Goal: Information Seeking & Learning: Learn about a topic

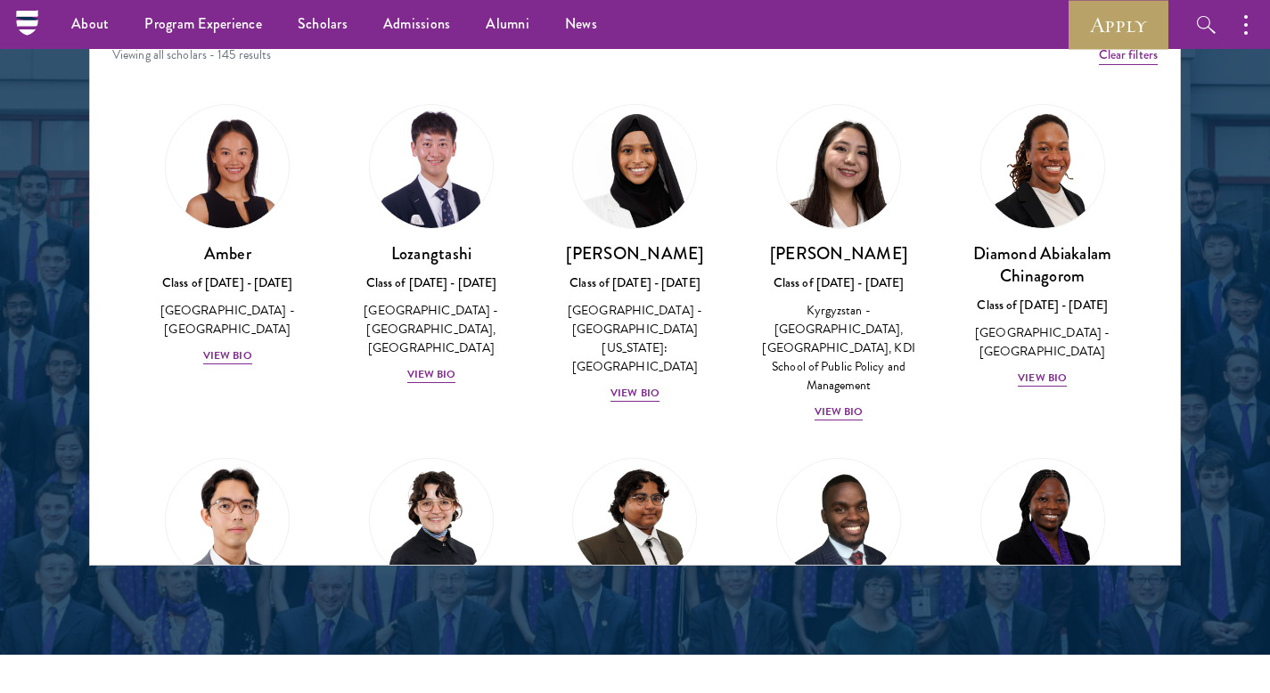
scroll to position [2268, 0]
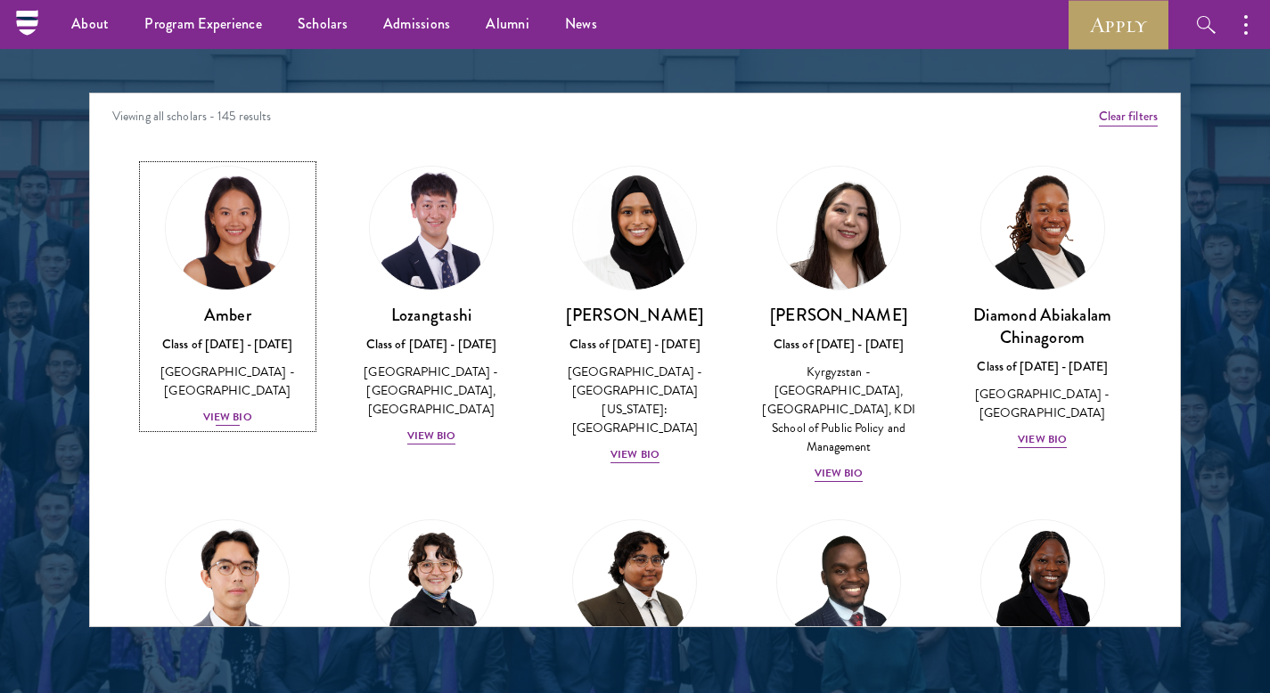
click at [220, 409] on div "View Bio" at bounding box center [227, 417] width 49 height 17
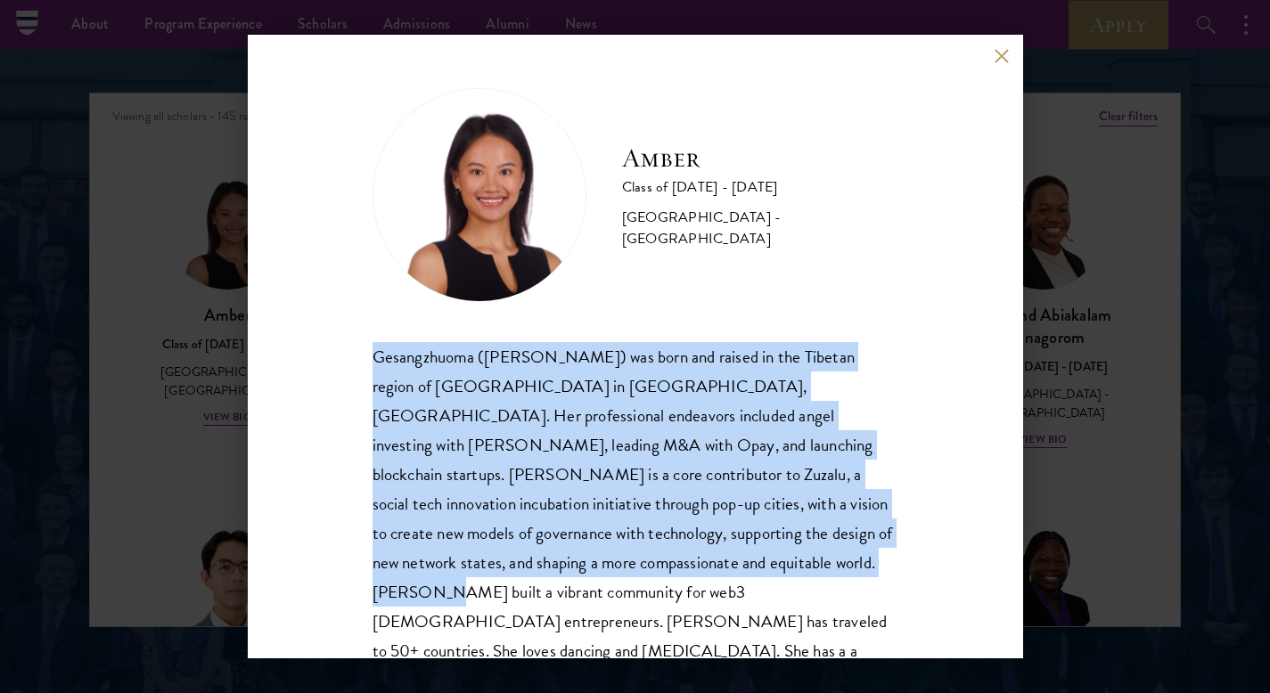
drag, startPoint x: 370, startPoint y: 359, endPoint x: 805, endPoint y: 579, distance: 487.3
click at [805, 579] on div "Amber Class of [DATE] - [DATE] [GEOGRAPHIC_DATA] - [GEOGRAPHIC_DATA] Gesangzhuo…" at bounding box center [635, 347] width 775 height 624
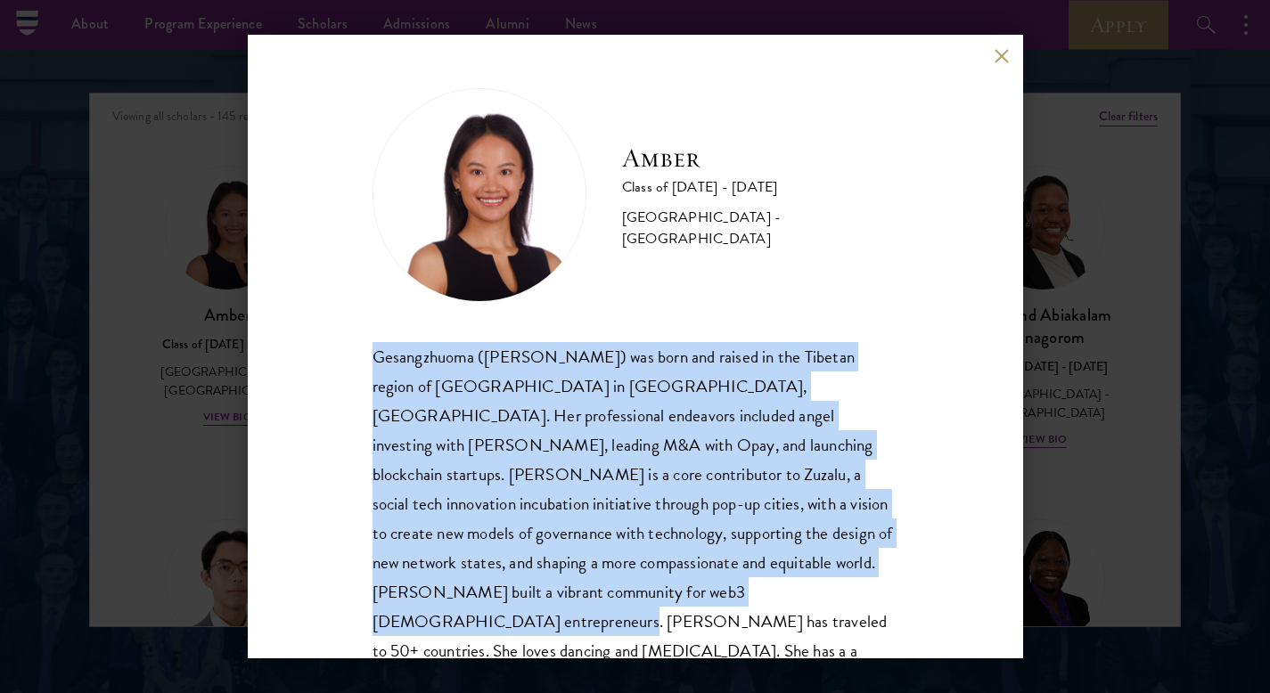
scroll to position [61, 0]
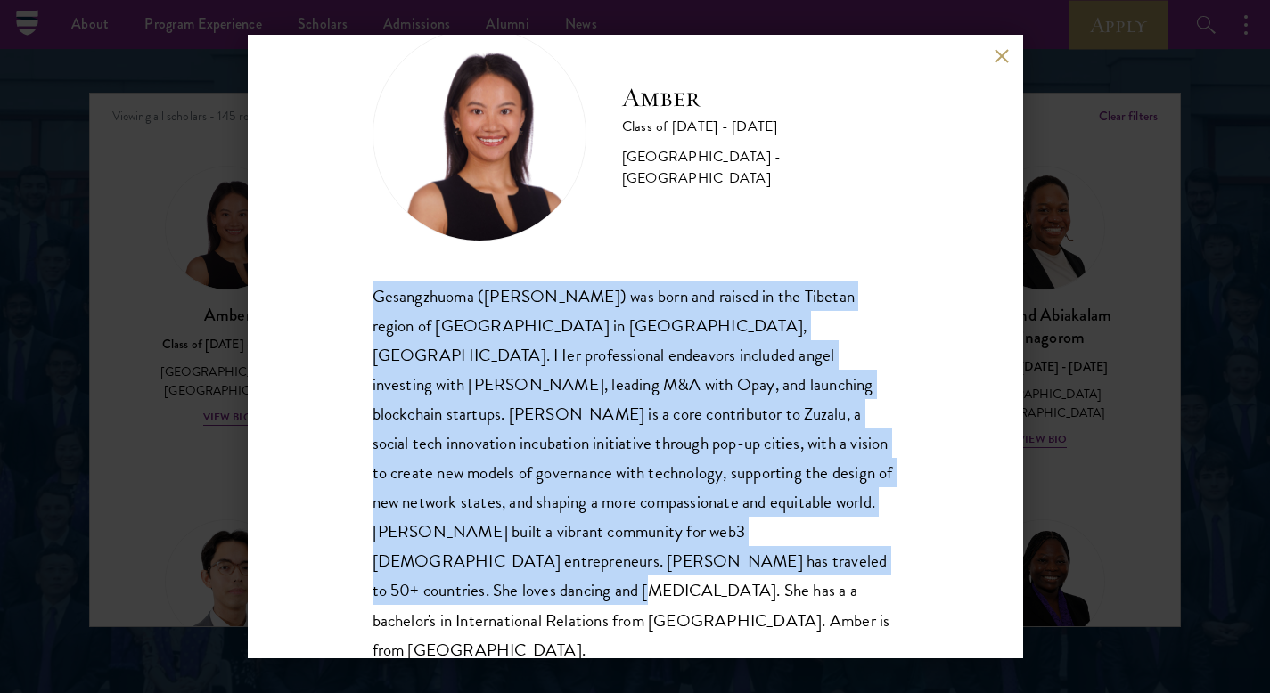
click at [767, 565] on div "Gesangzhuoma ([PERSON_NAME]) was born and raised in the Tibetan region of [GEOG…" at bounding box center [635, 473] width 526 height 383
click at [769, 590] on div "Gesangzhuoma ([PERSON_NAME]) was born and raised in the Tibetan region of [GEOG…" at bounding box center [635, 473] width 526 height 383
copy div "Gesangzhuoma ([PERSON_NAME]) was born and raised in the Tibetan region of [GEOG…"
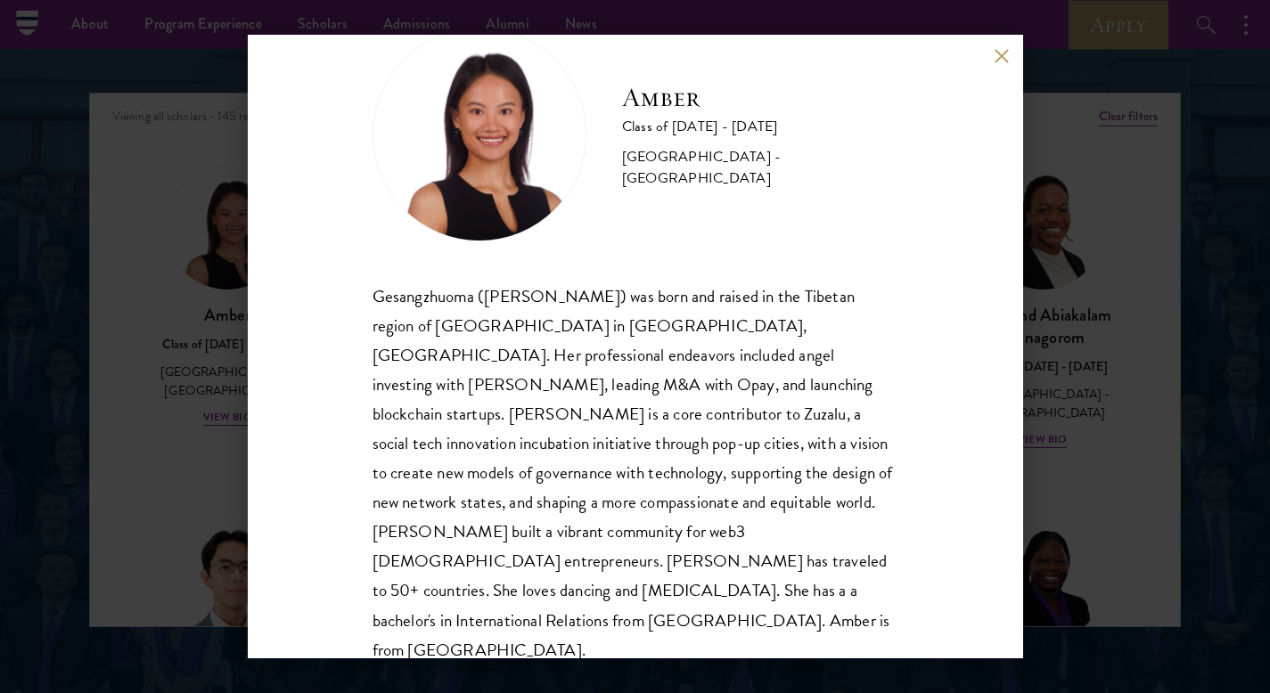
click at [202, 347] on div "Amber Class of [DATE] - [DATE] [GEOGRAPHIC_DATA] - [GEOGRAPHIC_DATA] Gesangzhuo…" at bounding box center [635, 346] width 1270 height 693
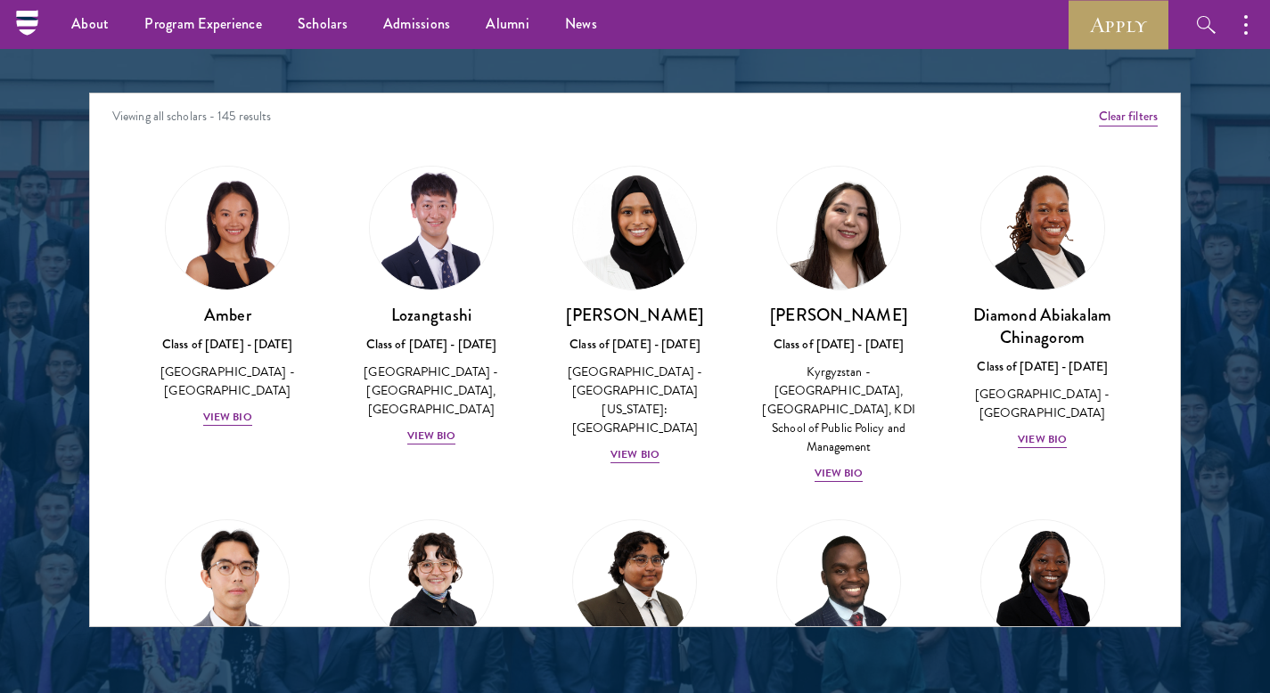
click at [439, 429] on div "View Bio" at bounding box center [431, 436] width 49 height 17
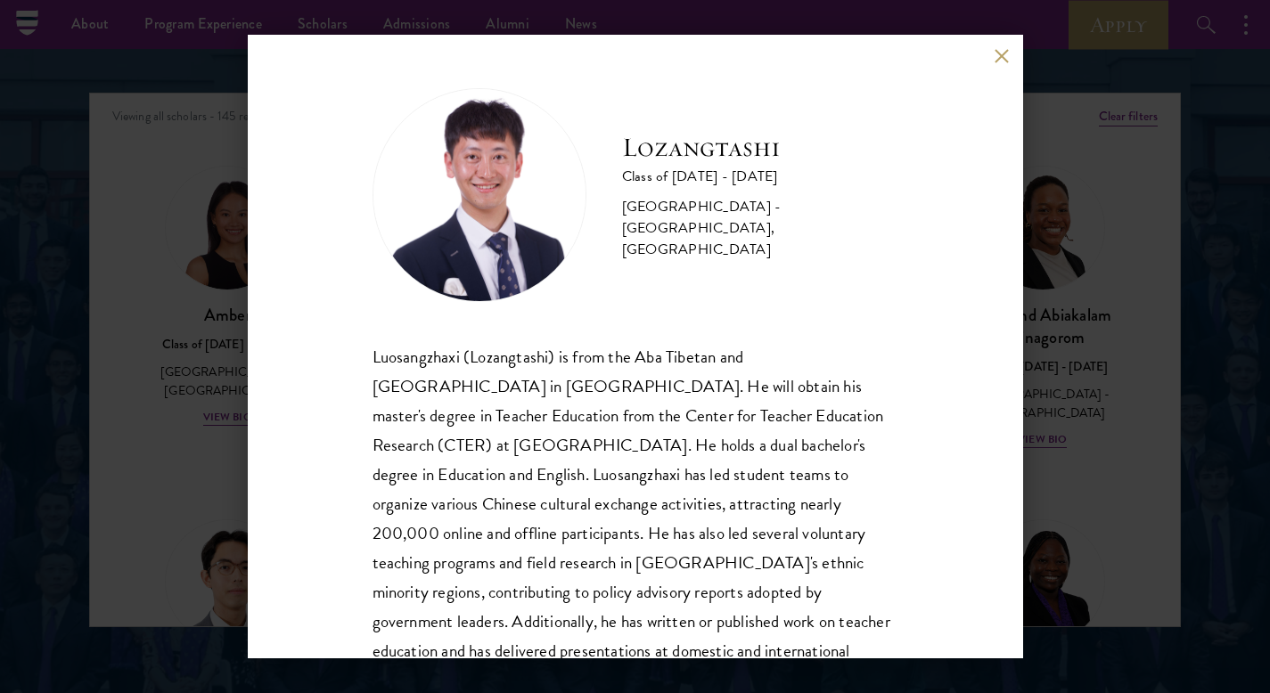
click at [637, 419] on div "Luosangzhaxi (Lozangtashi) is from the Aba Tibetan and [GEOGRAPHIC_DATA] in [GE…" at bounding box center [635, 533] width 526 height 383
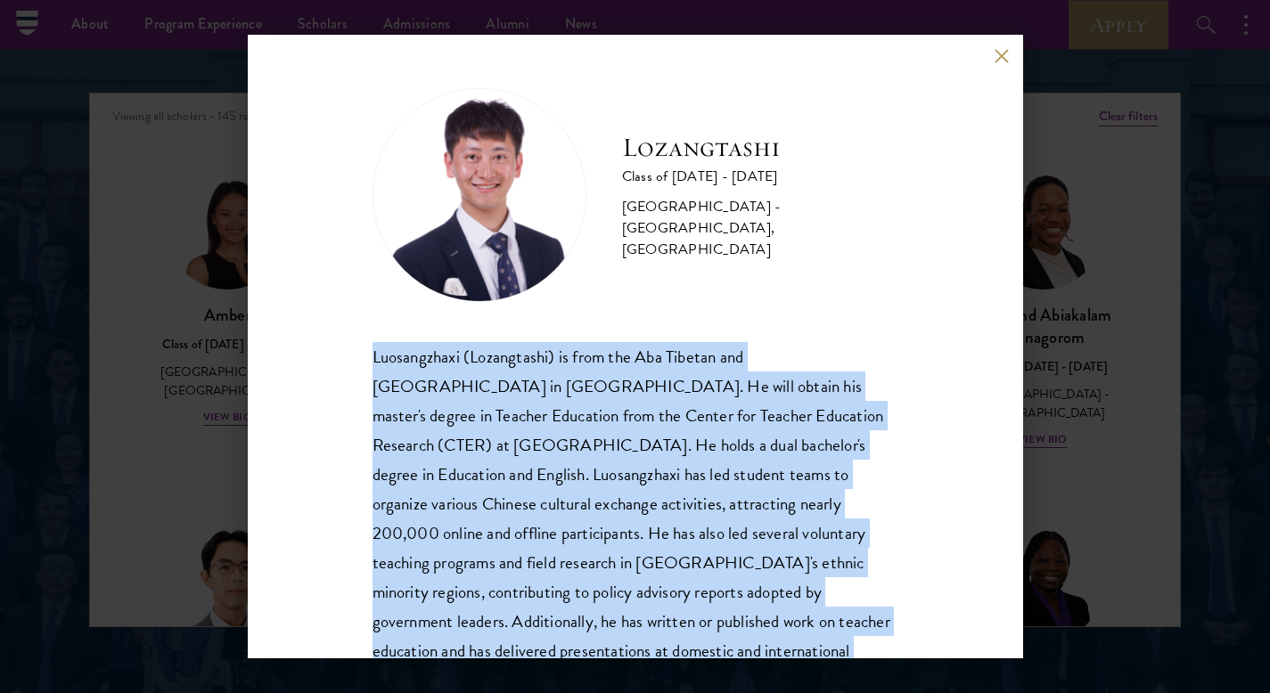
click at [637, 419] on div "Luosangzhaxi (Lozangtashi) is from the Aba Tibetan and [GEOGRAPHIC_DATA] in [GE…" at bounding box center [635, 533] width 526 height 383
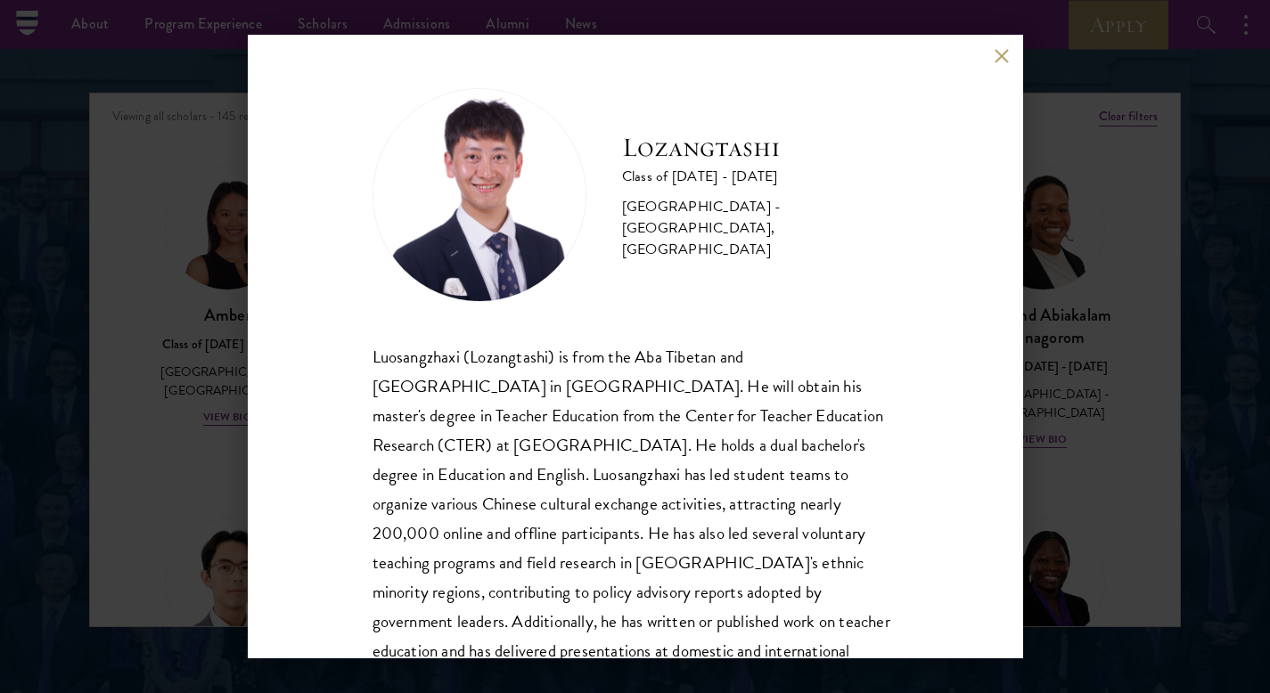
click at [120, 478] on div "Lozangtashi Class of [DATE] - [DATE] [GEOGRAPHIC_DATA] - [GEOGRAPHIC_DATA], [GE…" at bounding box center [635, 346] width 1270 height 693
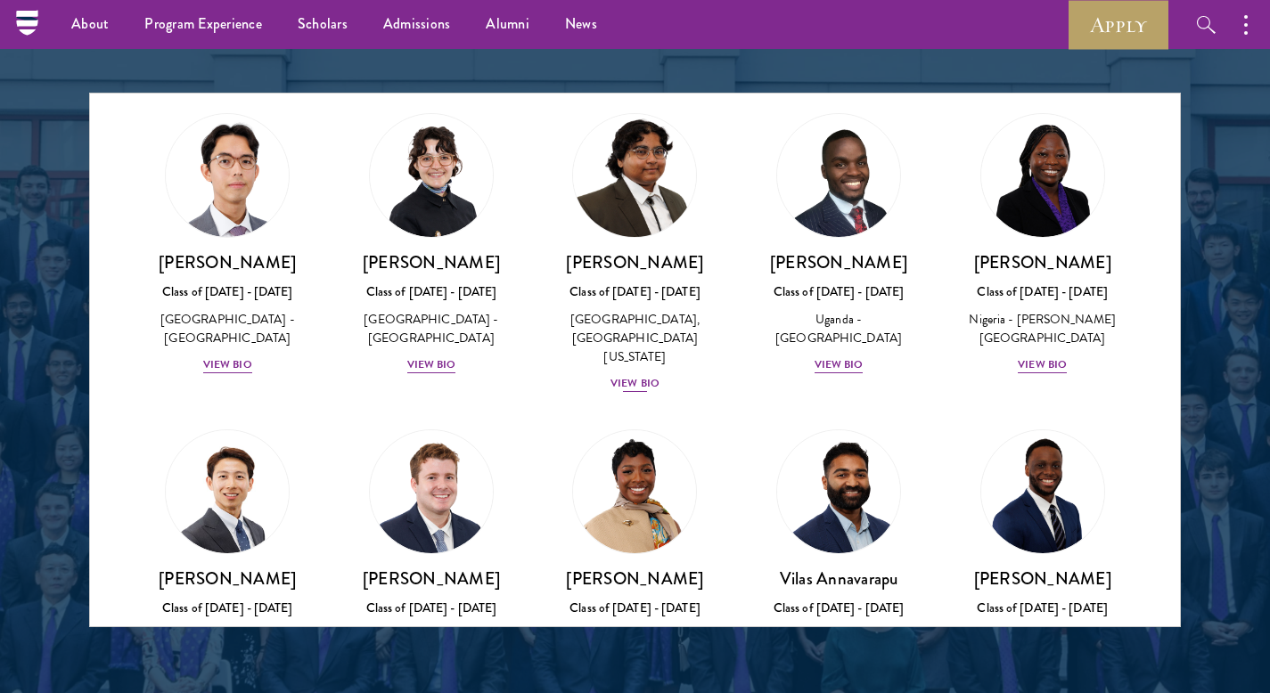
scroll to position [435, 0]
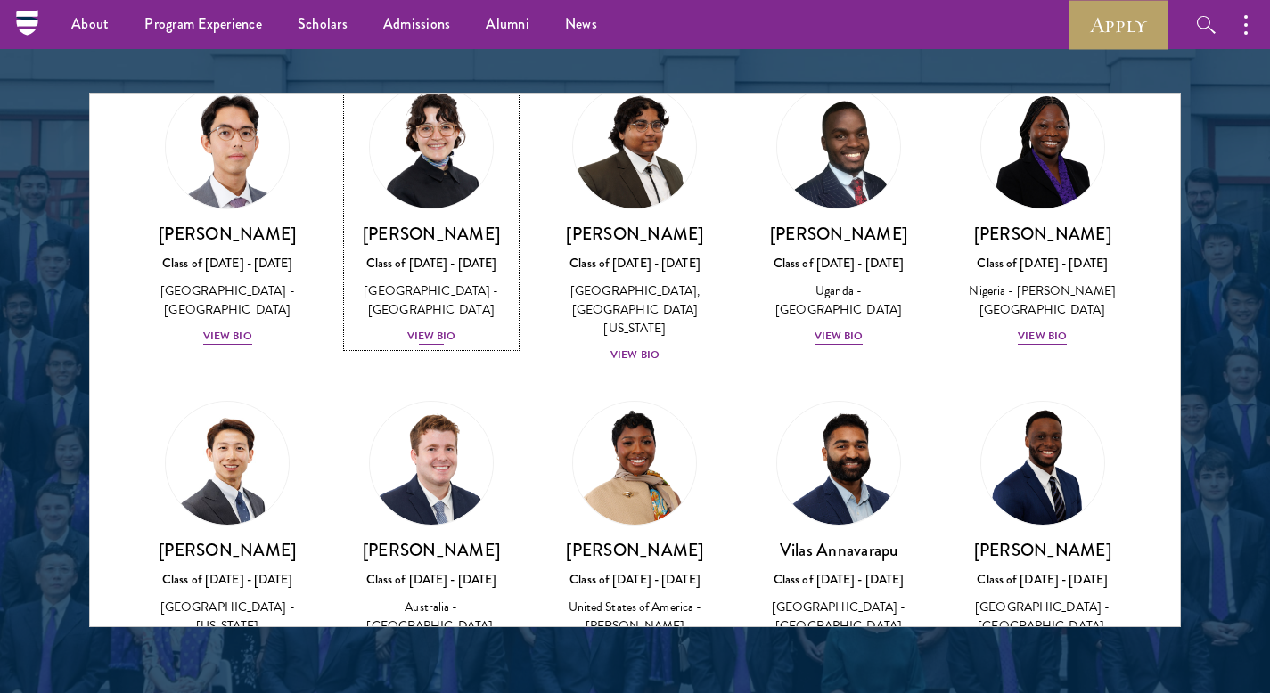
click at [433, 346] on div "[PERSON_NAME] Class of [DATE] - [DATE] [GEOGRAPHIC_DATA] - [GEOGRAPHIC_DATA] Vi…" at bounding box center [431, 285] width 168 height 124
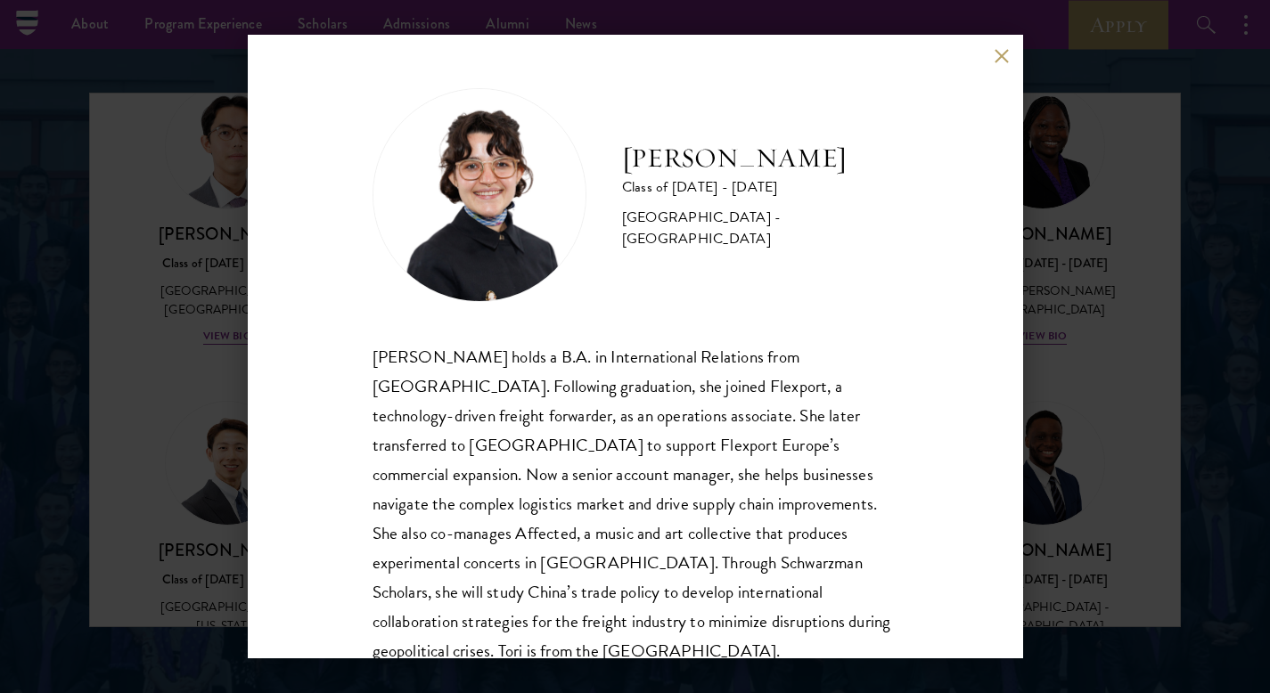
click at [592, 383] on div "[PERSON_NAME] holds a B.A. in International Relations from [GEOGRAPHIC_DATA]. F…" at bounding box center [635, 504] width 526 height 324
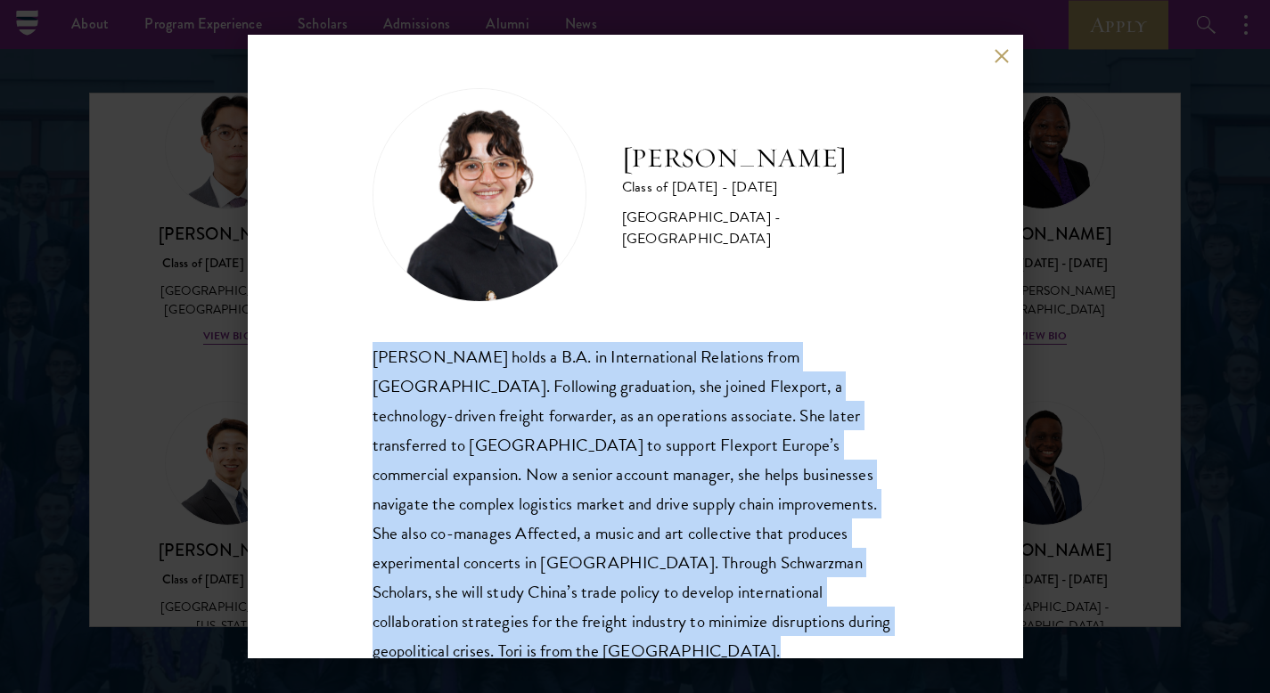
click at [592, 383] on div "[PERSON_NAME] holds a B.A. in International Relations from [GEOGRAPHIC_DATA]. F…" at bounding box center [635, 504] width 526 height 324
copy body "[PERSON_NAME] holds a B.A. in International Relations from [GEOGRAPHIC_DATA]. F…"
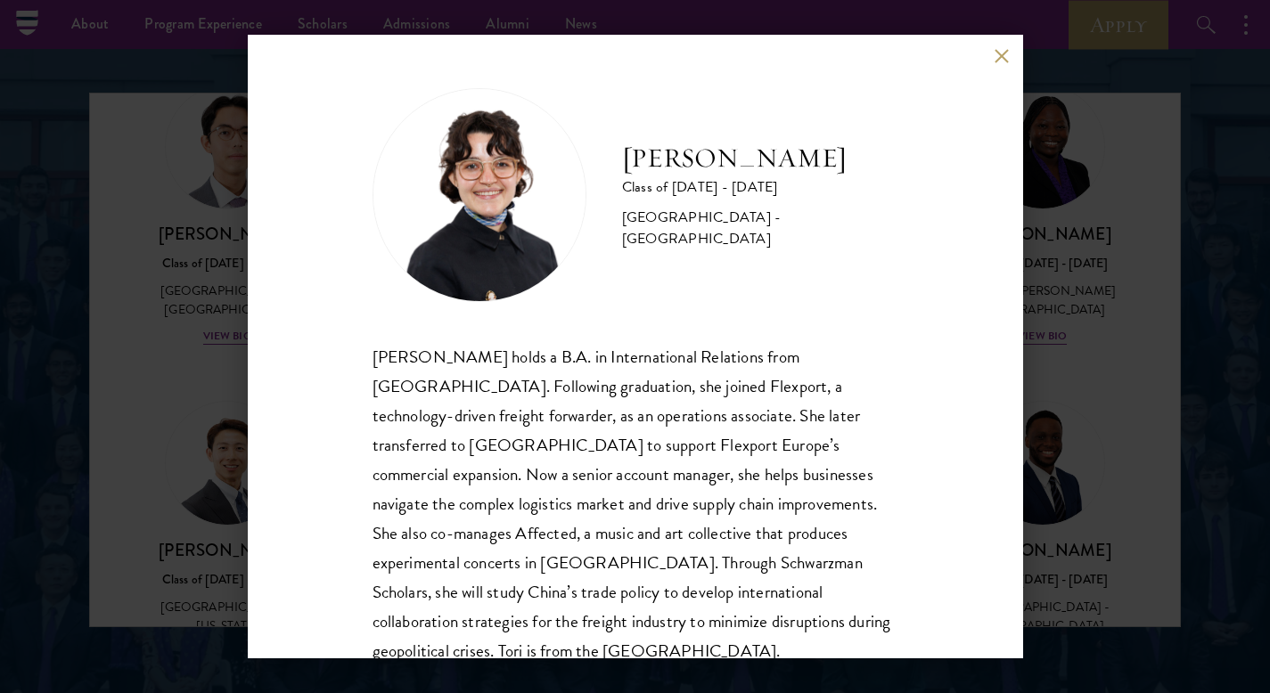
click at [175, 437] on div "[PERSON_NAME] Class of [DATE] - [DATE] [GEOGRAPHIC_DATA] - [GEOGRAPHIC_DATA] [P…" at bounding box center [635, 346] width 1270 height 693
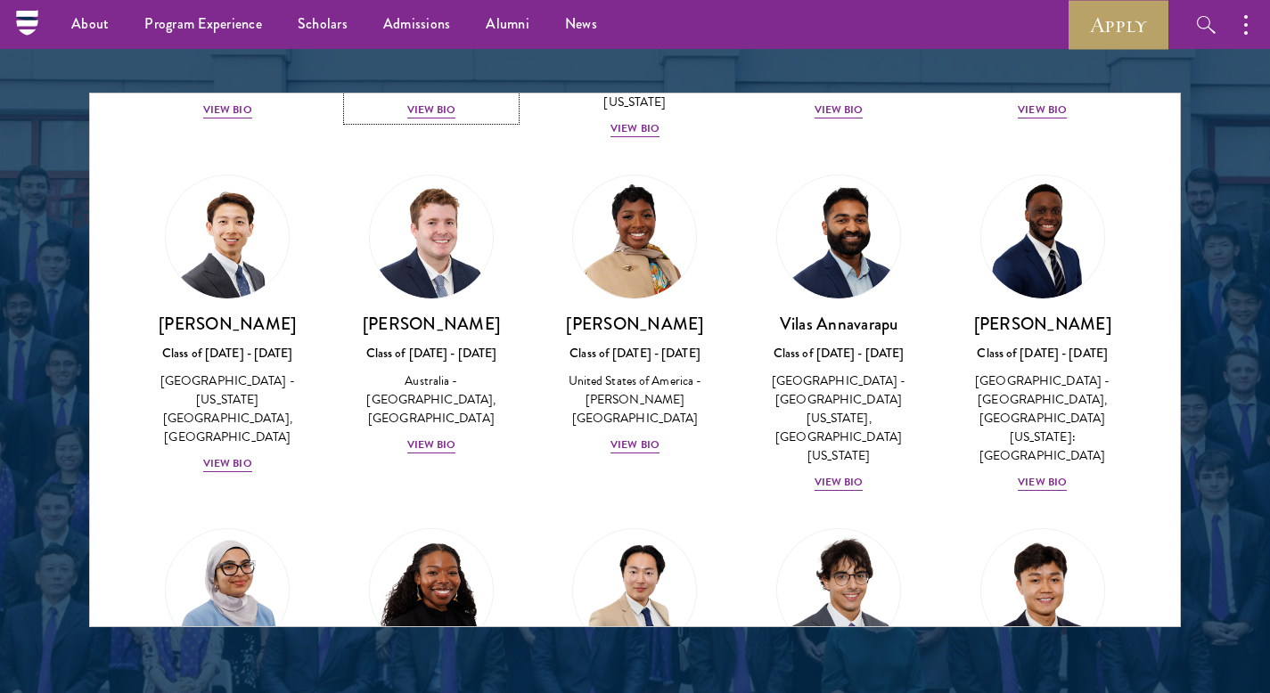
scroll to position [707, 0]
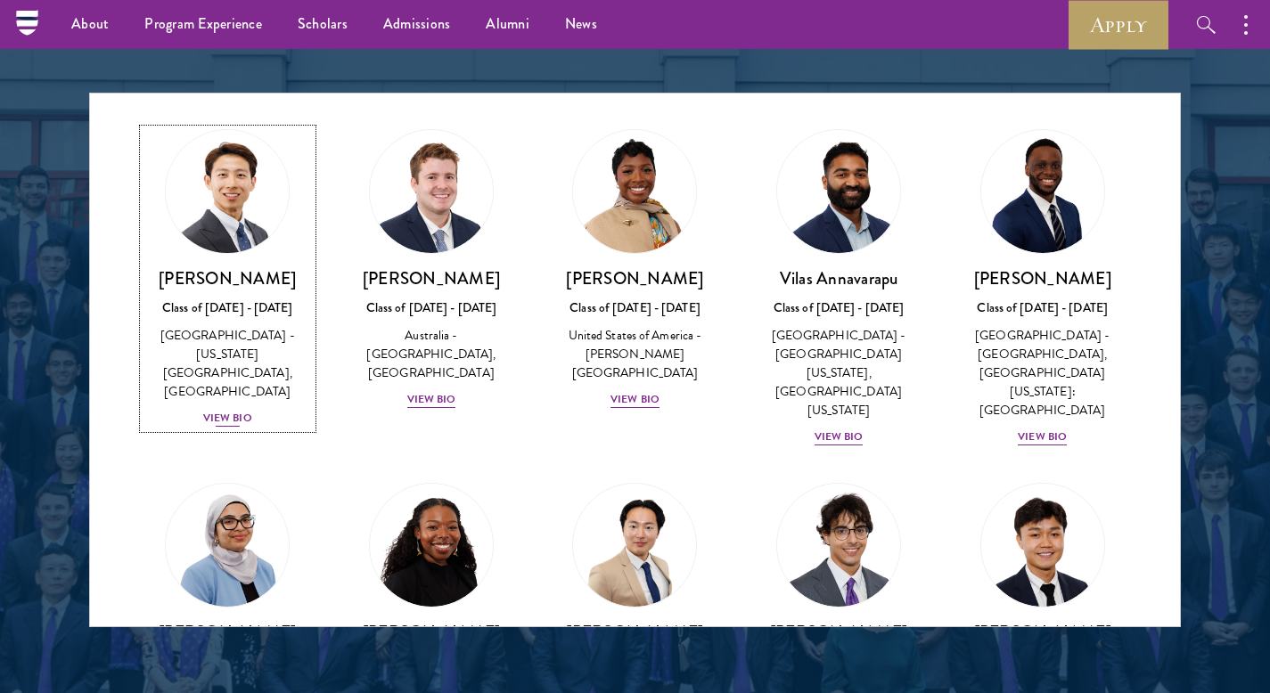
click at [228, 410] on div "View Bio" at bounding box center [227, 418] width 49 height 17
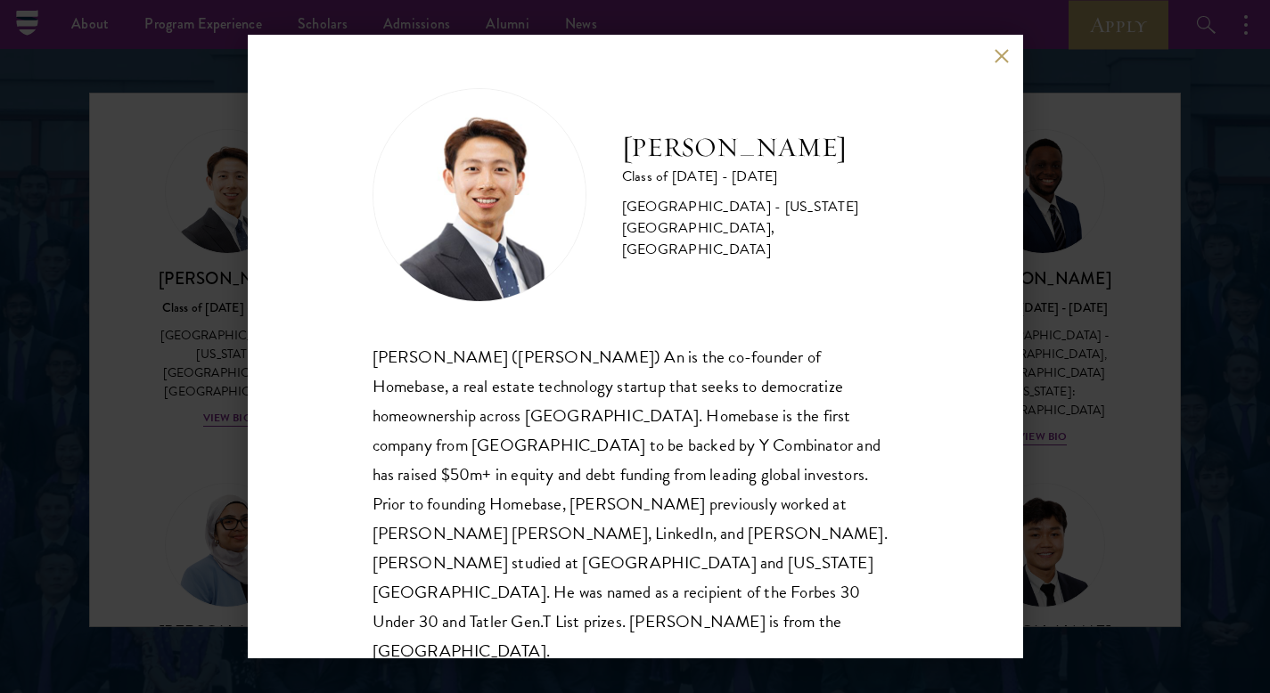
click at [595, 413] on div "[PERSON_NAME] ([PERSON_NAME]) An is the co-founder of Homebase, a real estate t…" at bounding box center [635, 504] width 526 height 324
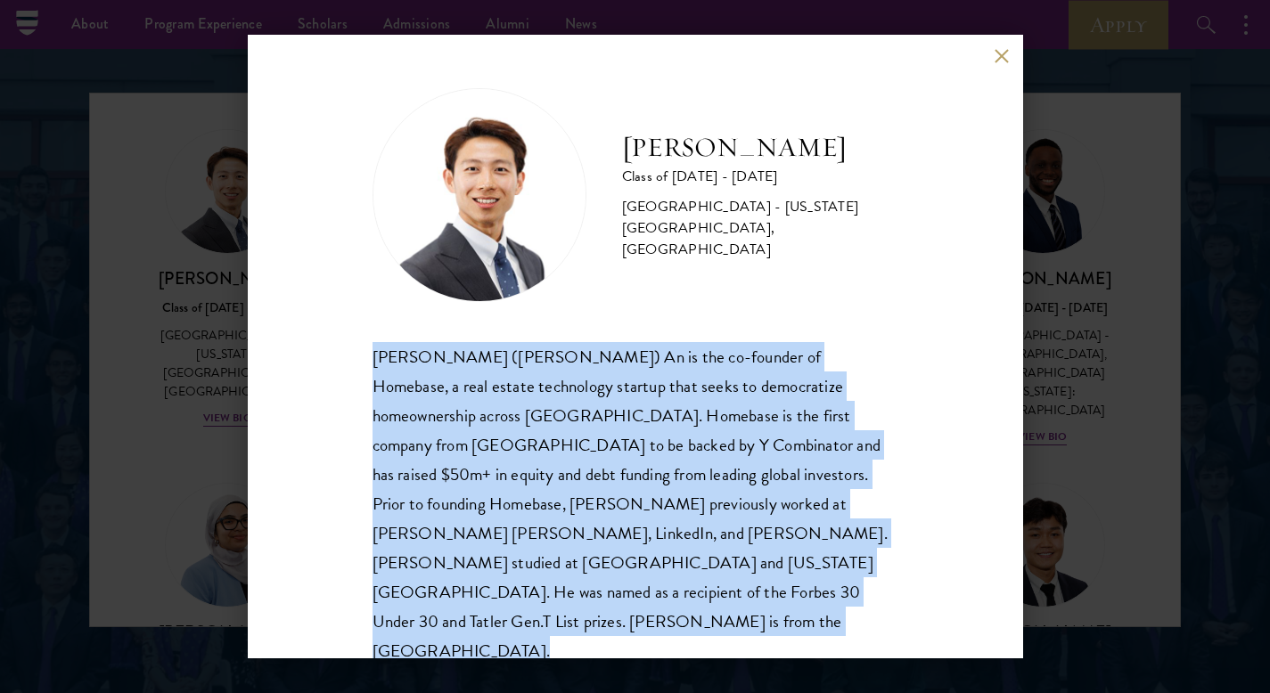
click at [595, 413] on div "[PERSON_NAME] ([PERSON_NAME]) An is the co-founder of Homebase, a real estate t…" at bounding box center [635, 504] width 526 height 324
copy body "[PERSON_NAME] ([PERSON_NAME]) An is the co-founder of Homebase, a real estate t…"
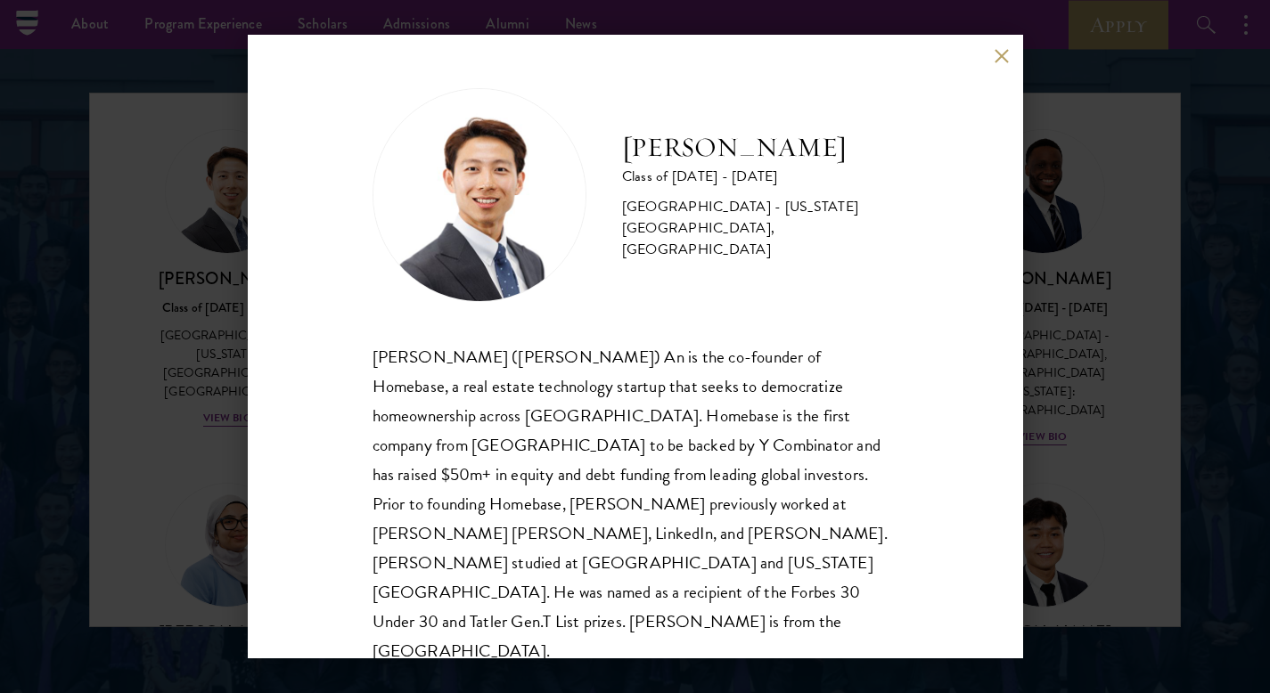
click at [156, 411] on div "[PERSON_NAME] Class of [DATE] - [DATE] [GEOGRAPHIC_DATA] - [US_STATE][GEOGRAPHI…" at bounding box center [635, 346] width 1270 height 693
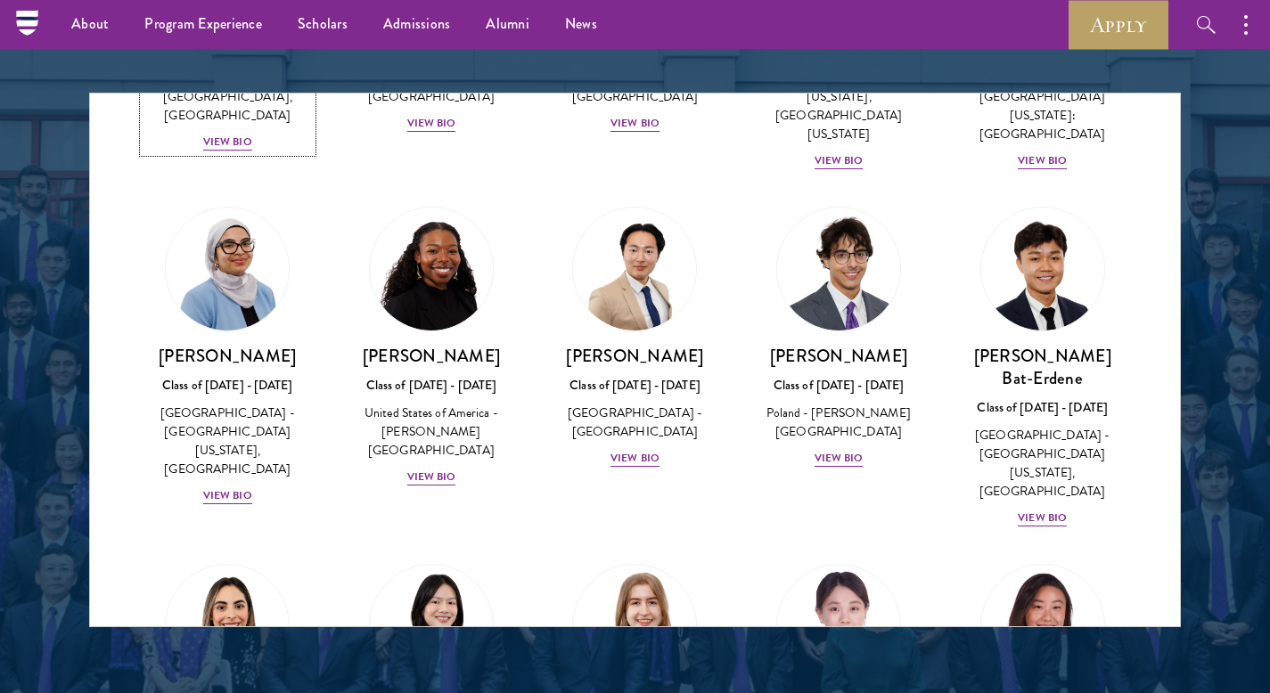
scroll to position [993, 0]
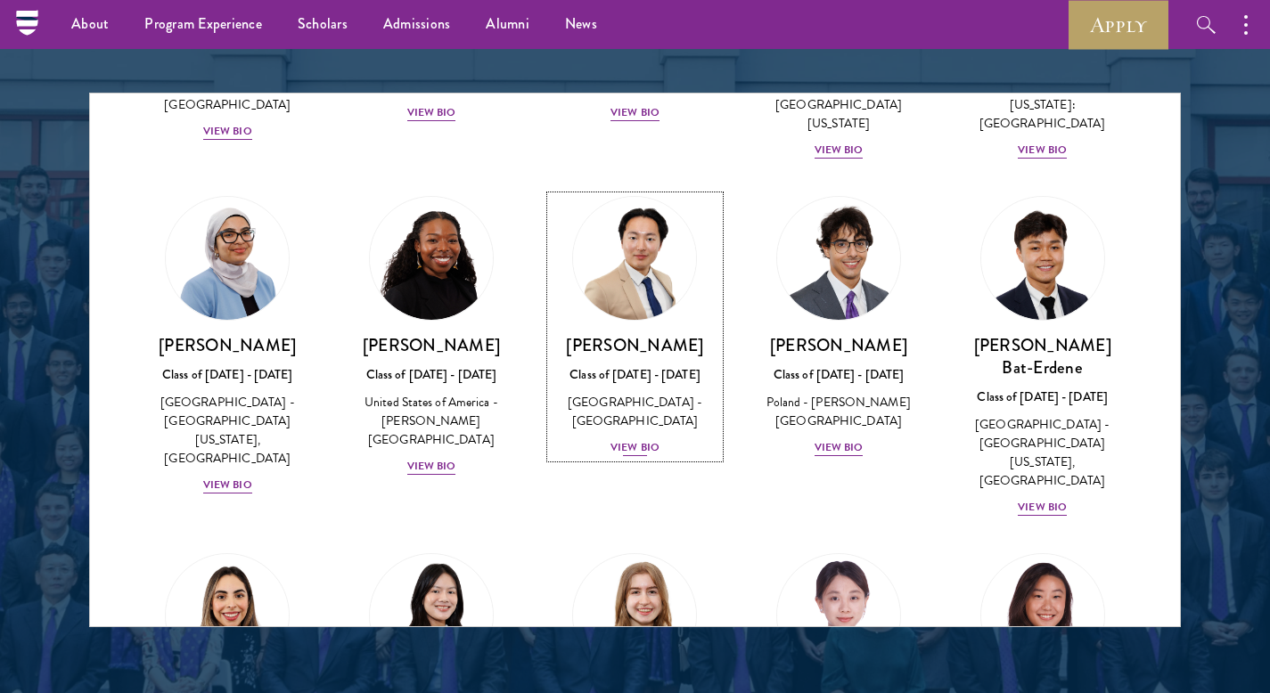
click at [635, 439] on div "View Bio" at bounding box center [634, 447] width 49 height 17
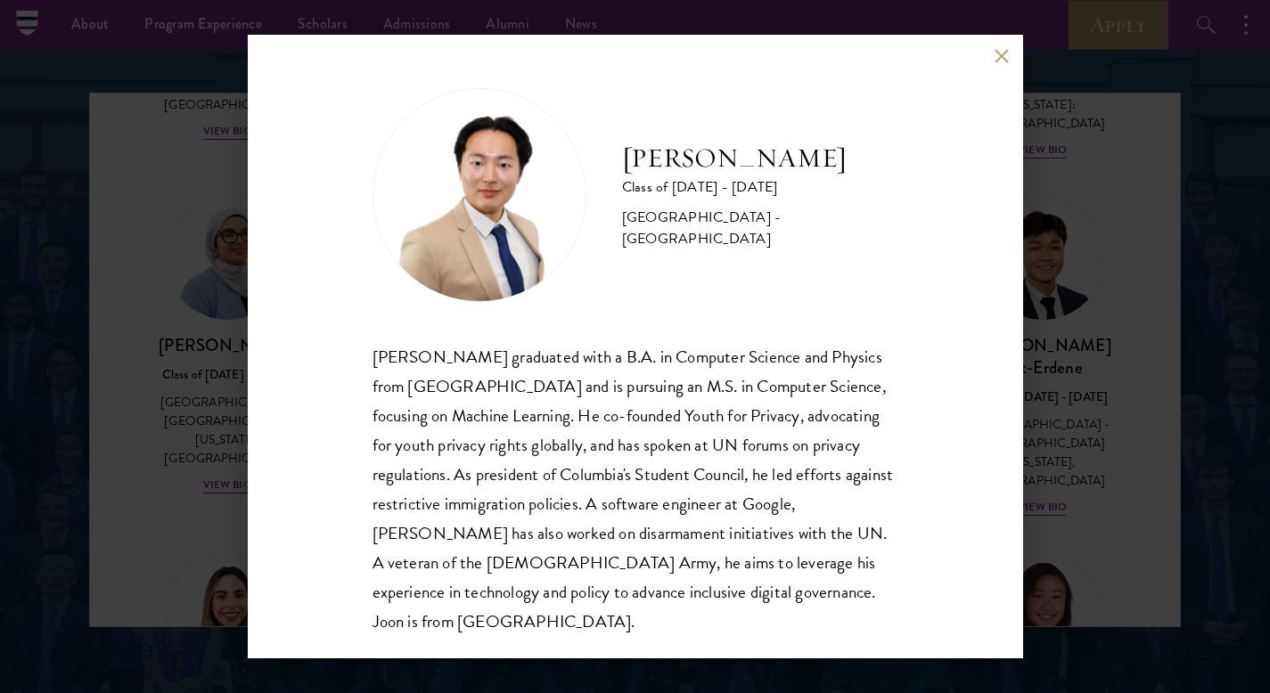
click at [749, 437] on div "[PERSON_NAME] graduated with a B.A. in Computer Science and Physics from [GEOGR…" at bounding box center [635, 489] width 526 height 294
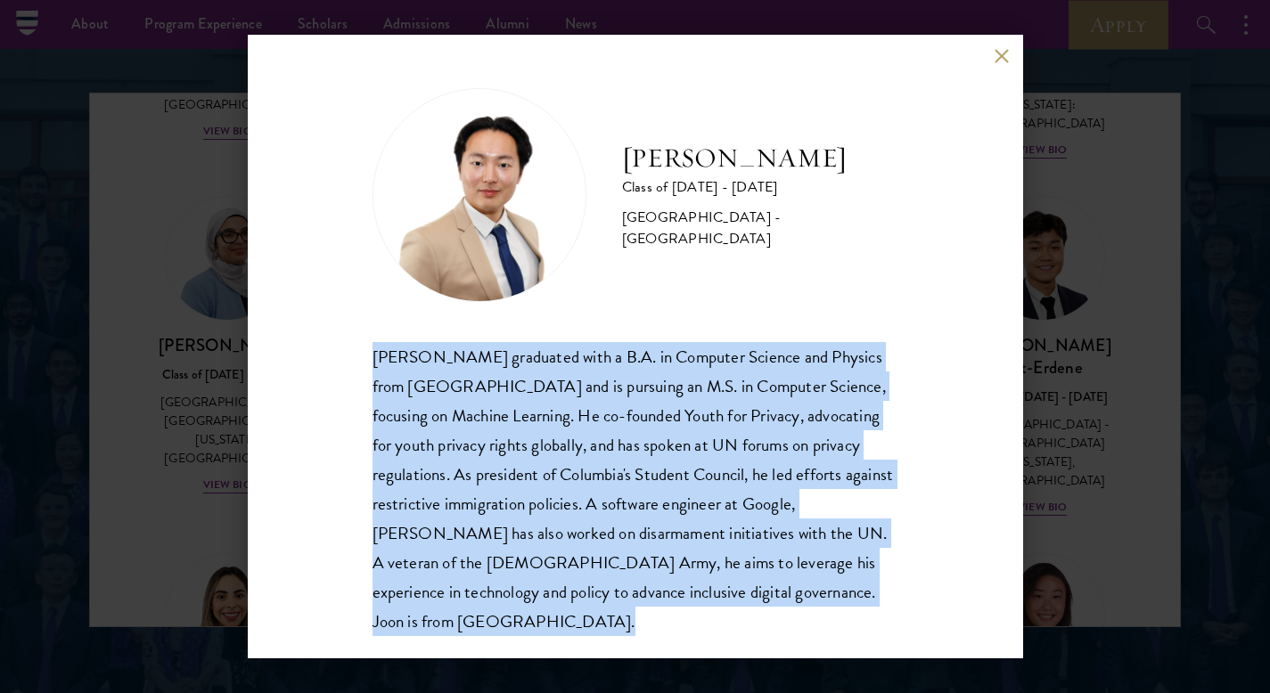
click at [749, 437] on div "[PERSON_NAME] graduated with a B.A. in Computer Science and Physics from [GEOGR…" at bounding box center [635, 489] width 526 height 294
copy body "[PERSON_NAME] graduated with a B.A. in Computer Science and Physics from [GEOGR…"
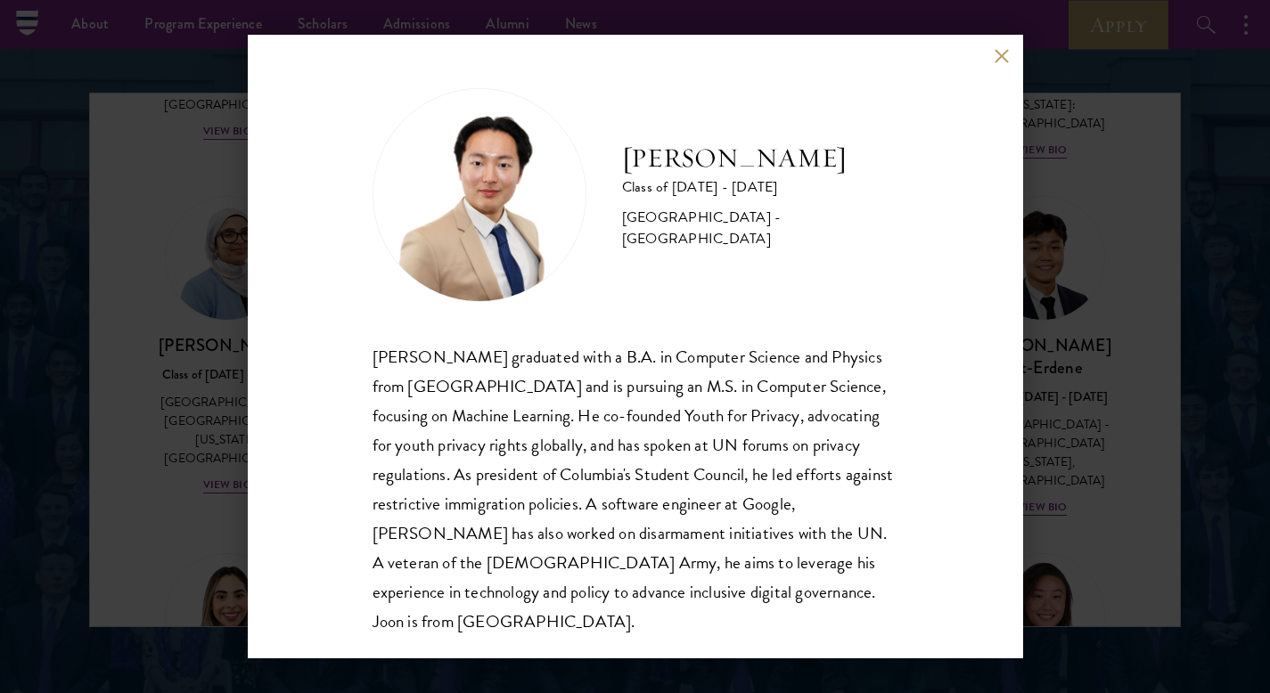
click at [153, 449] on div "[PERSON_NAME] Class of [DATE] - [DATE] [GEOGRAPHIC_DATA] - [GEOGRAPHIC_DATA] [P…" at bounding box center [635, 346] width 1270 height 693
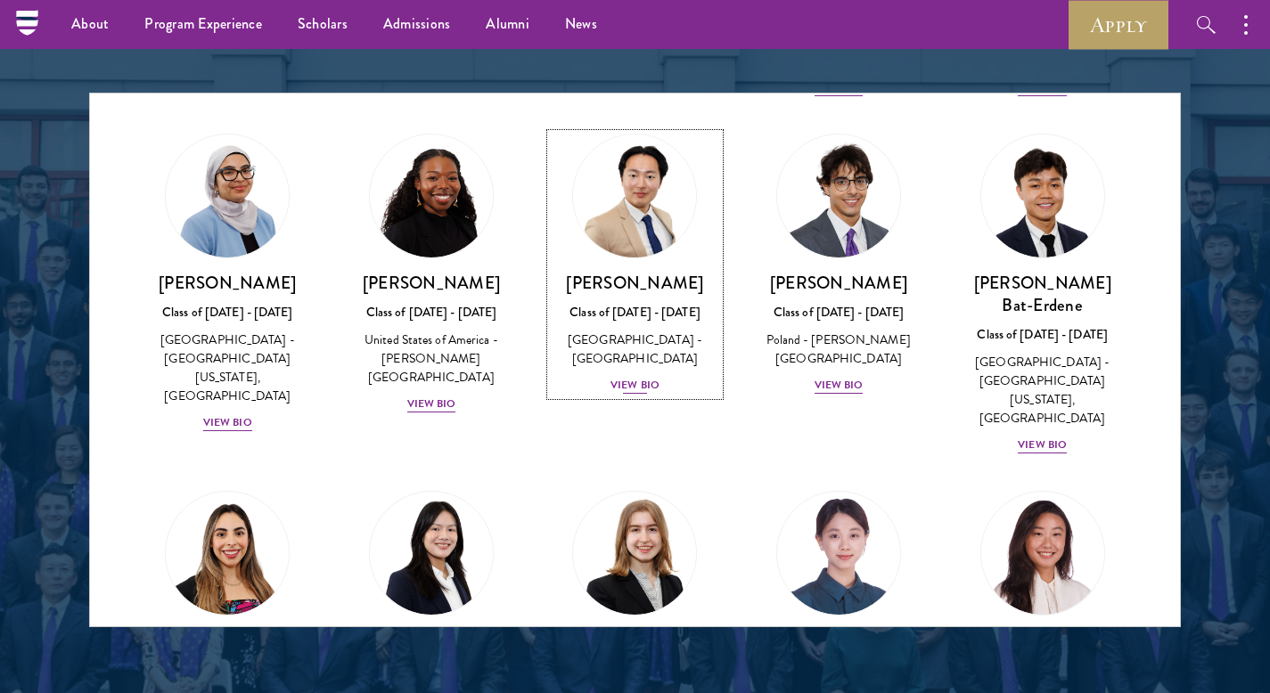
scroll to position [1062, 0]
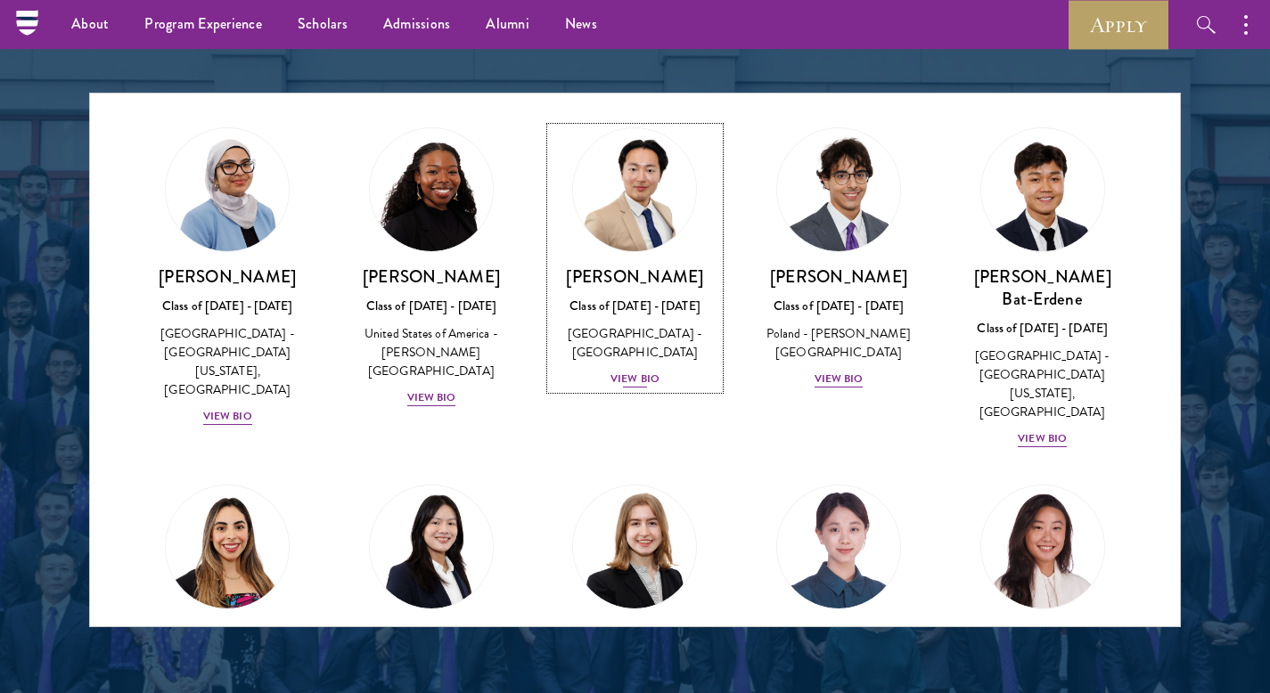
click at [624, 371] on div "View Bio" at bounding box center [634, 379] width 49 height 17
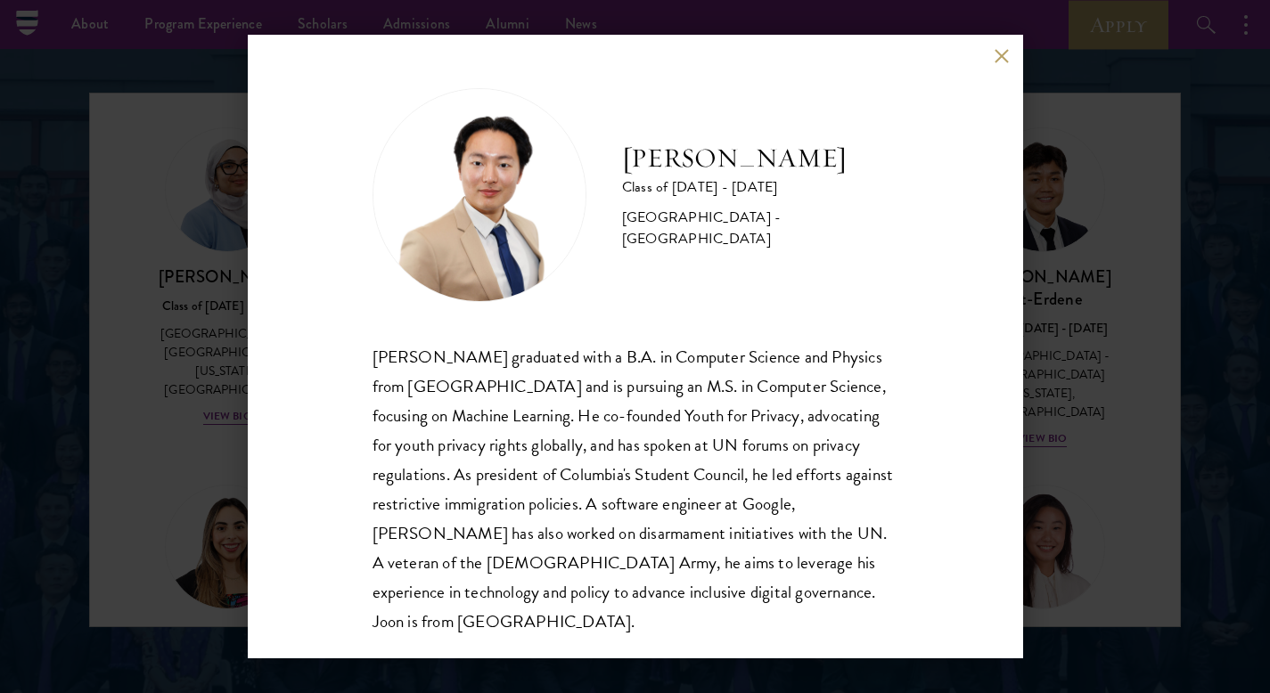
scroll to position [31, 0]
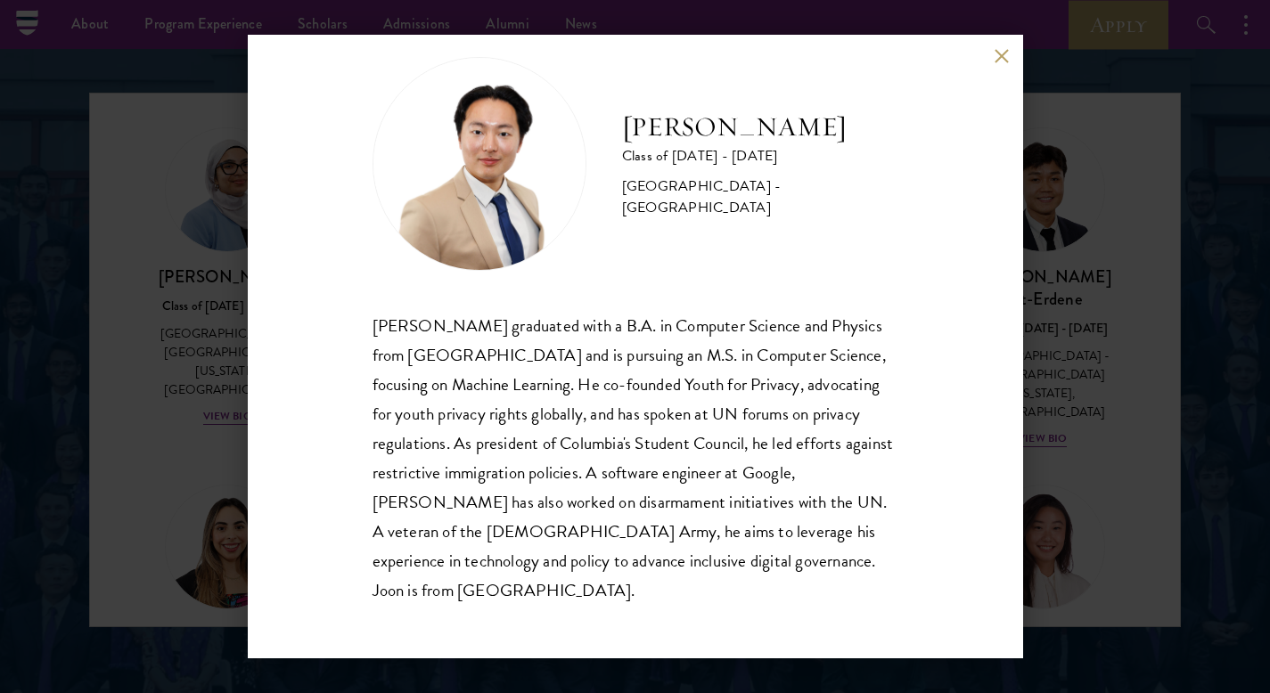
click at [1045, 438] on div "[PERSON_NAME] Class of [DATE] - [DATE] [GEOGRAPHIC_DATA] - [GEOGRAPHIC_DATA] [P…" at bounding box center [635, 346] width 1270 height 693
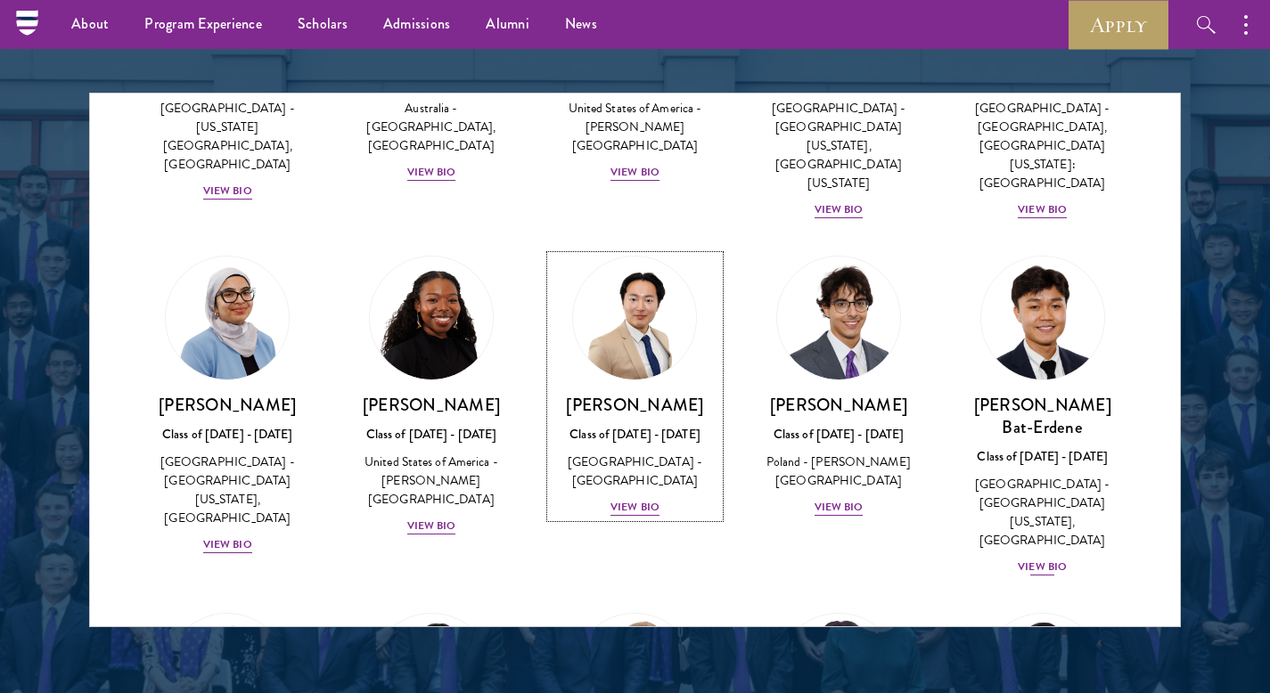
scroll to position [957, 0]
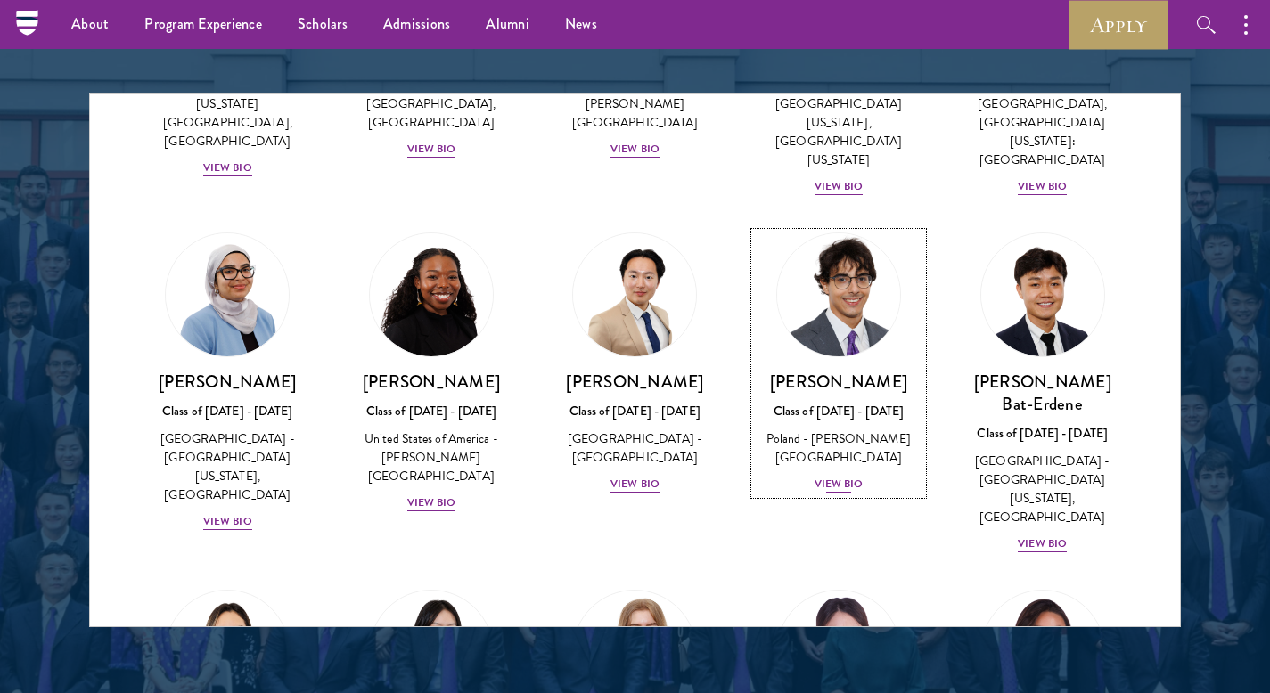
click at [845, 476] on div "View Bio" at bounding box center [838, 484] width 49 height 17
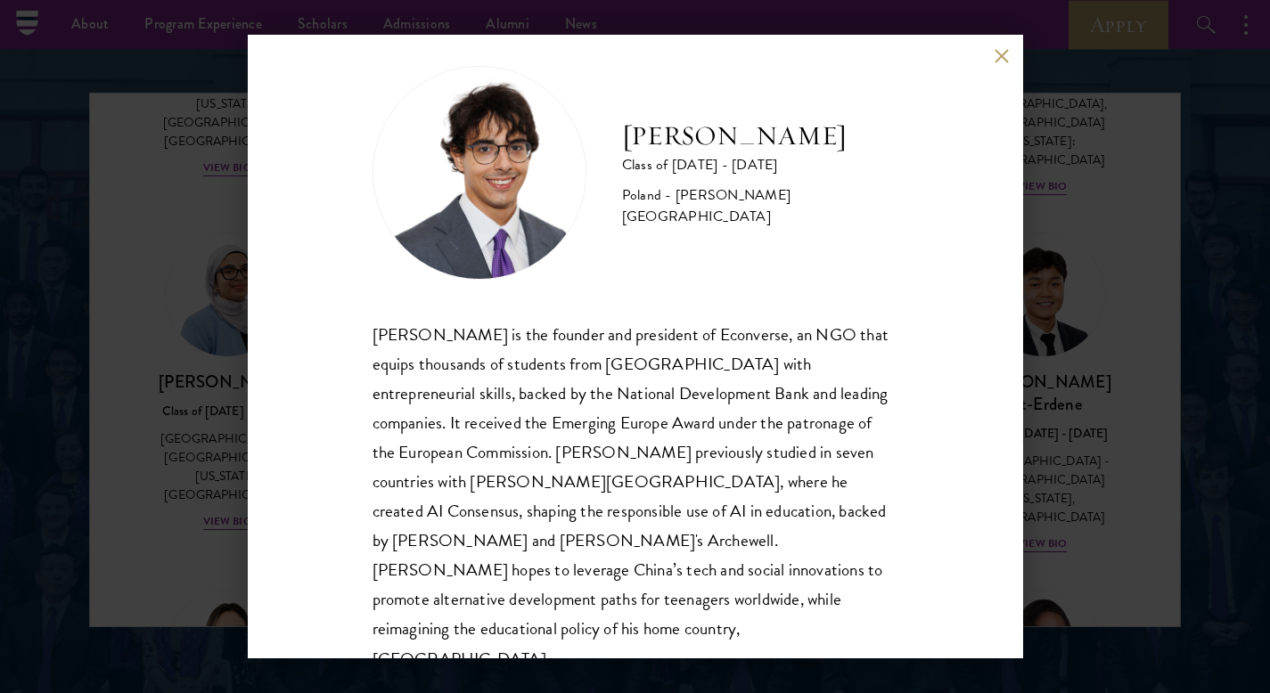
scroll to position [31, 0]
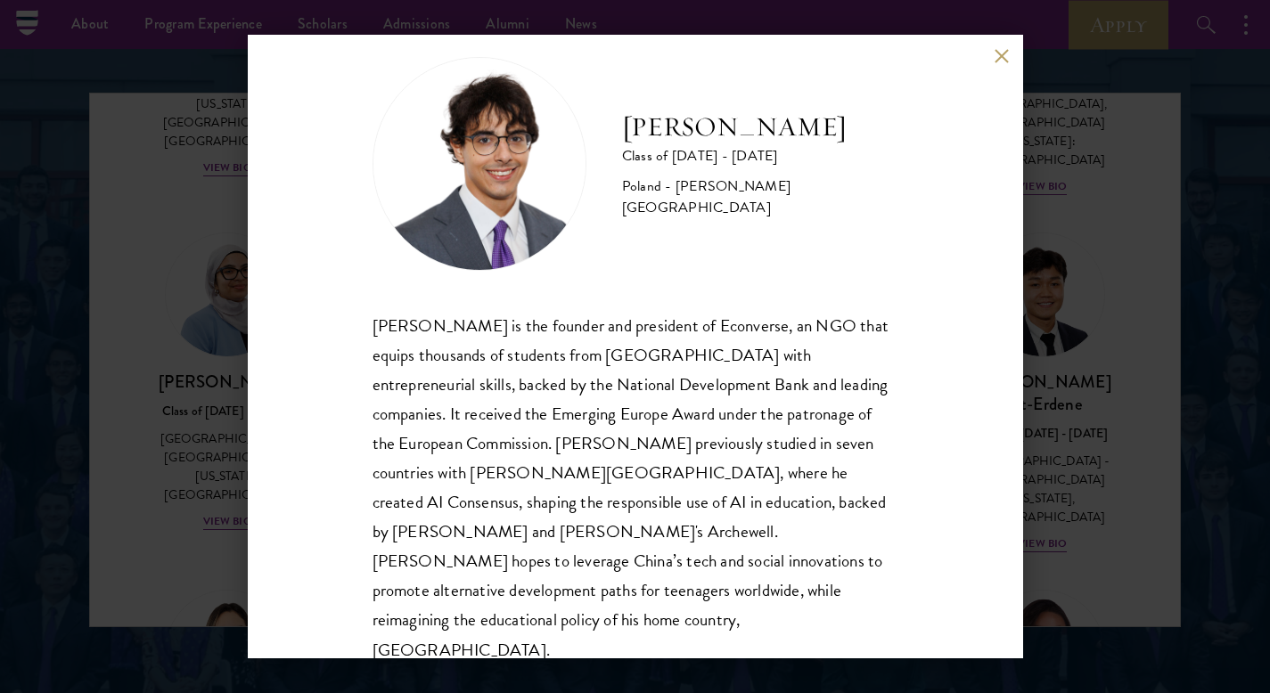
click at [1048, 470] on div "[PERSON_NAME] Class of [DATE] - [DATE] [GEOGRAPHIC_DATA] - [PERSON_NAME][GEOGRA…" at bounding box center [635, 346] width 1270 height 693
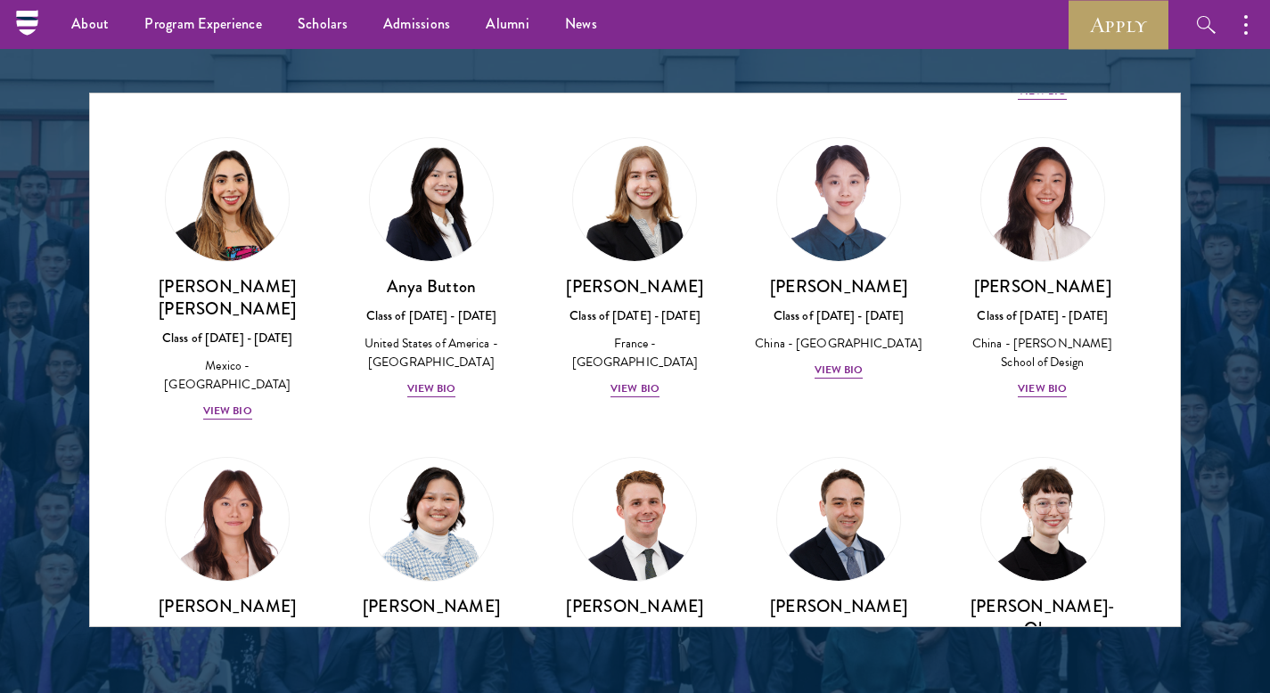
scroll to position [1415, 0]
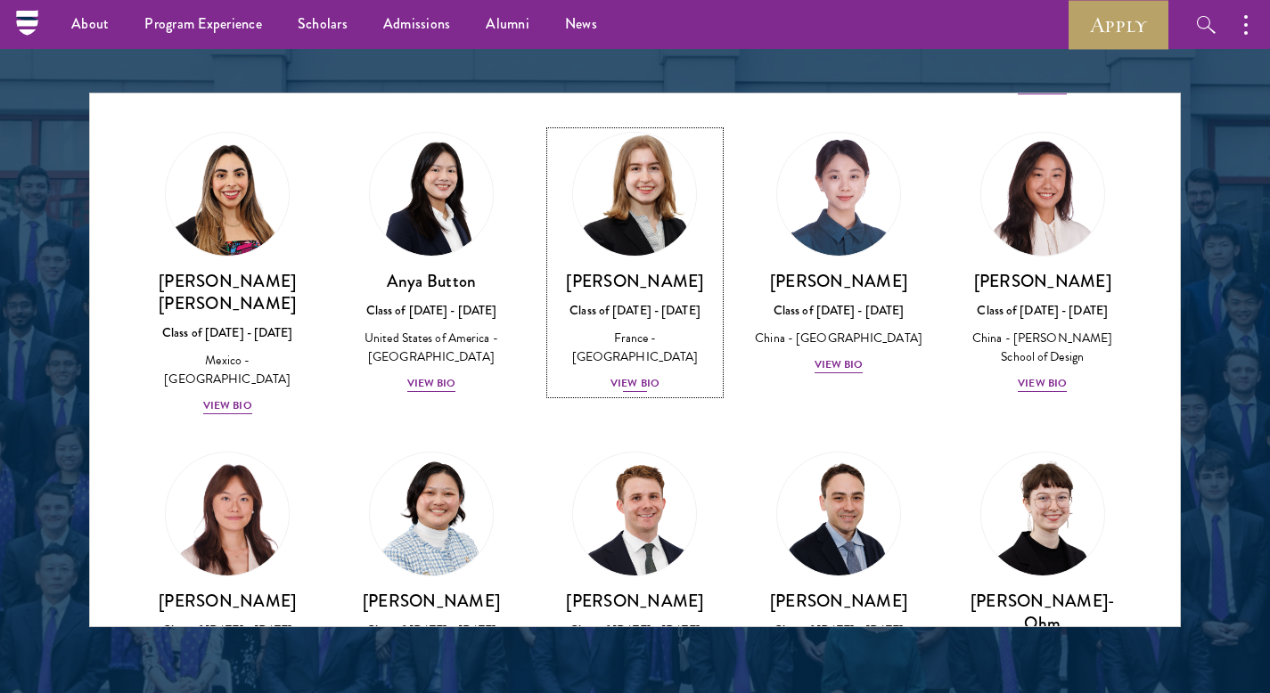
click at [624, 375] on div "View Bio" at bounding box center [634, 383] width 49 height 17
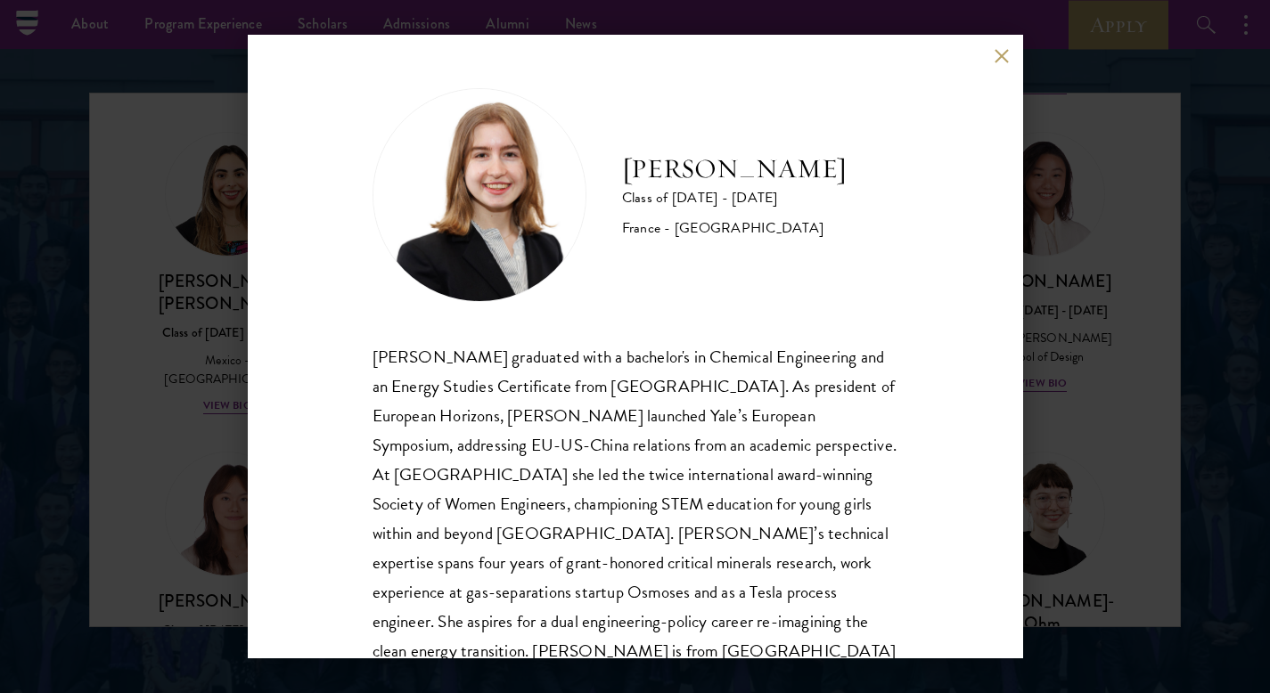
scroll to position [61, 0]
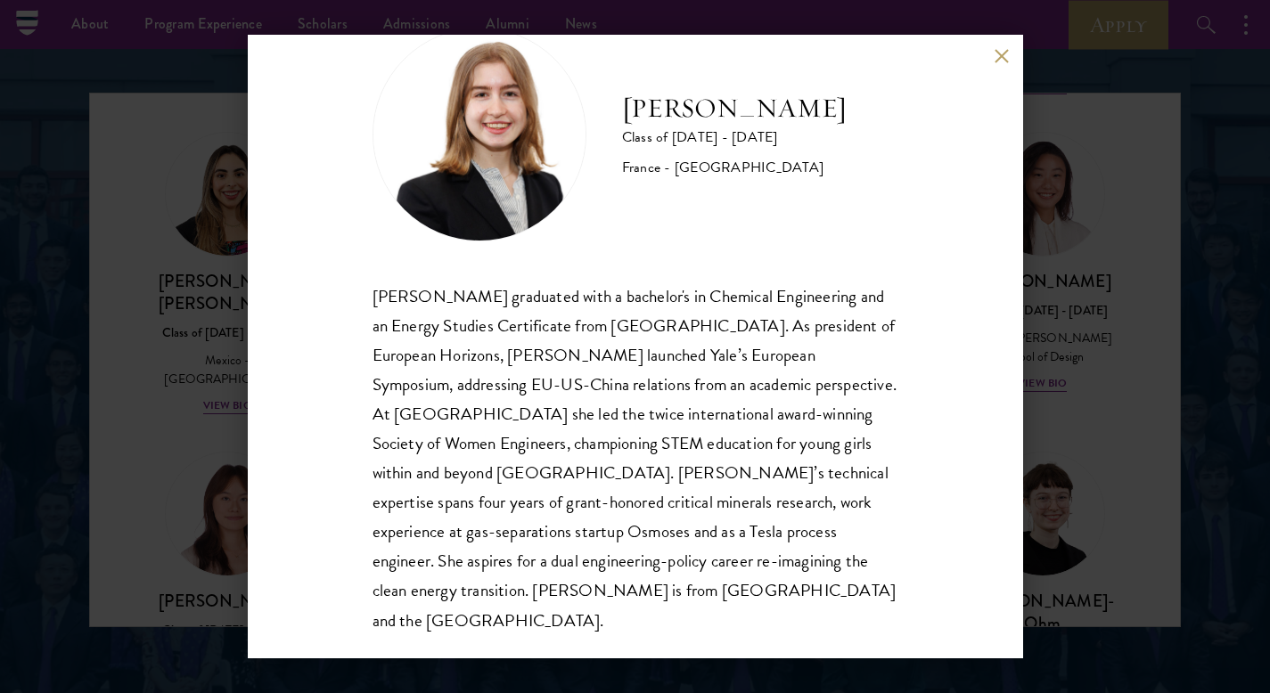
click at [1093, 488] on div "[PERSON_NAME] Class of [DATE] - [DATE] [GEOGRAPHIC_DATA] - [GEOGRAPHIC_DATA] [P…" at bounding box center [635, 346] width 1270 height 693
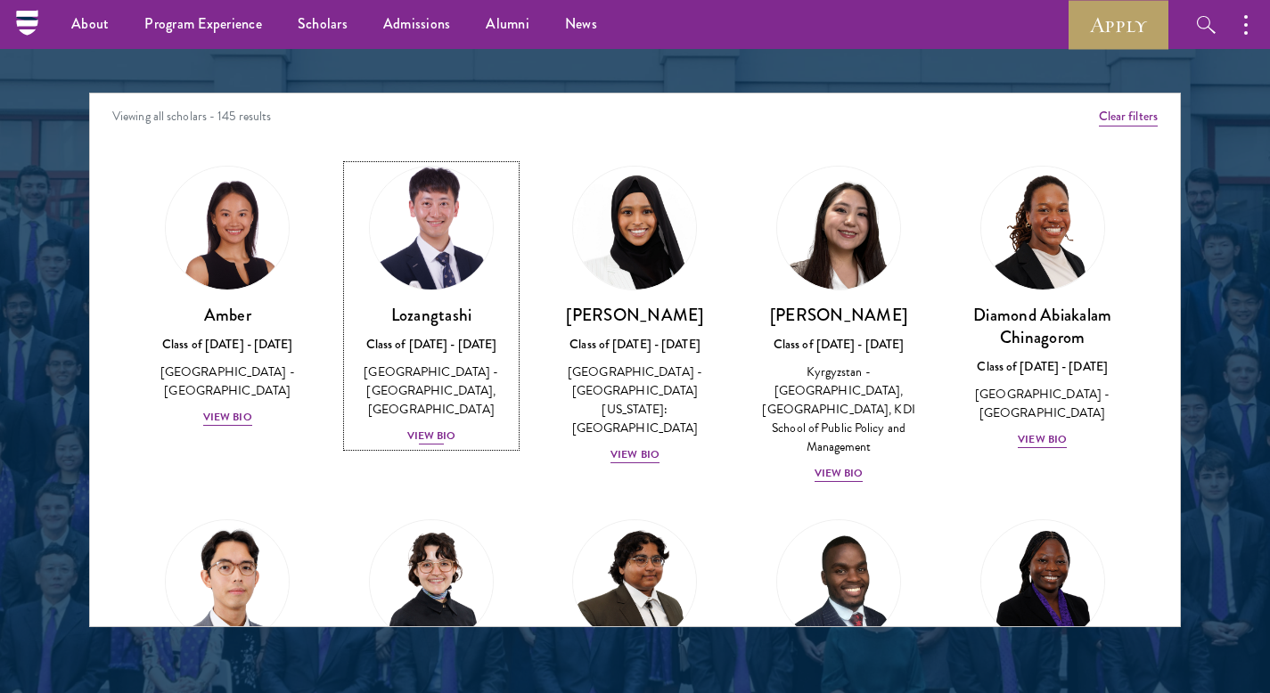
click at [446, 432] on div "View Bio" at bounding box center [431, 436] width 49 height 17
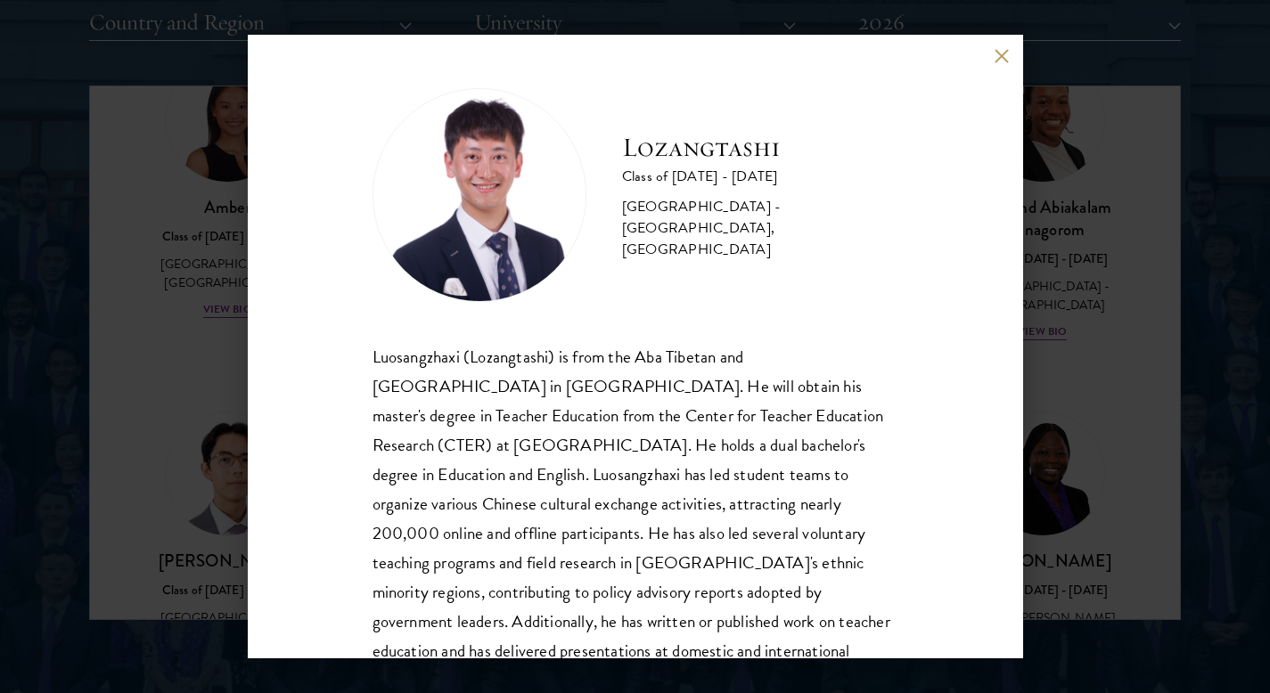
scroll to position [2283, 0]
